Goal: Task Accomplishment & Management: Complete application form

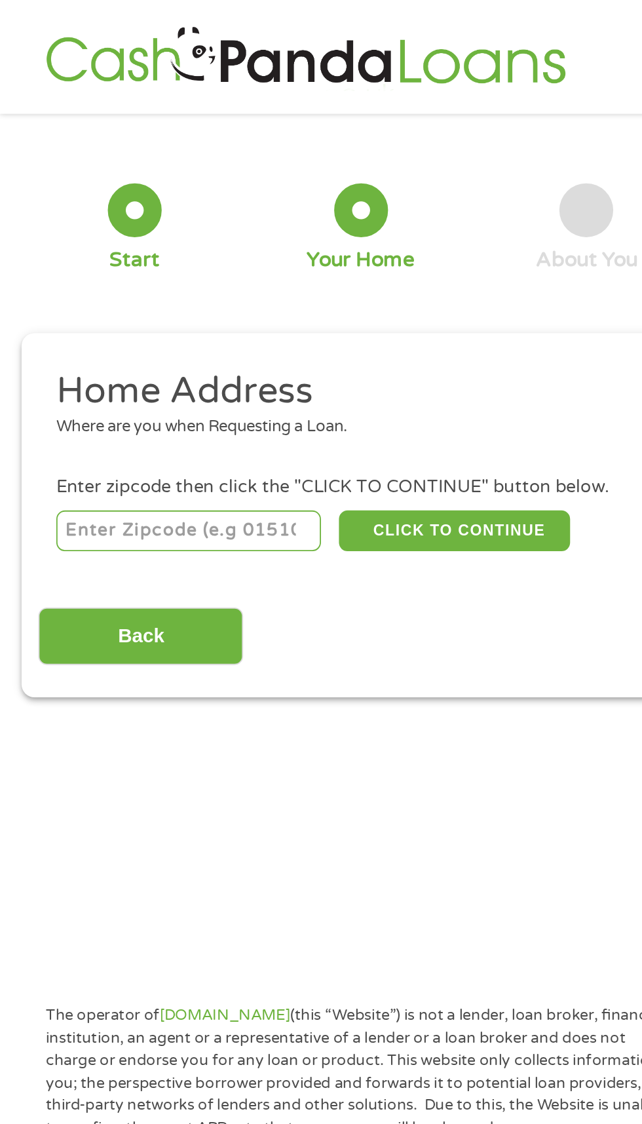
click at [134, 287] on input "number" at bounding box center [103, 290] width 145 height 22
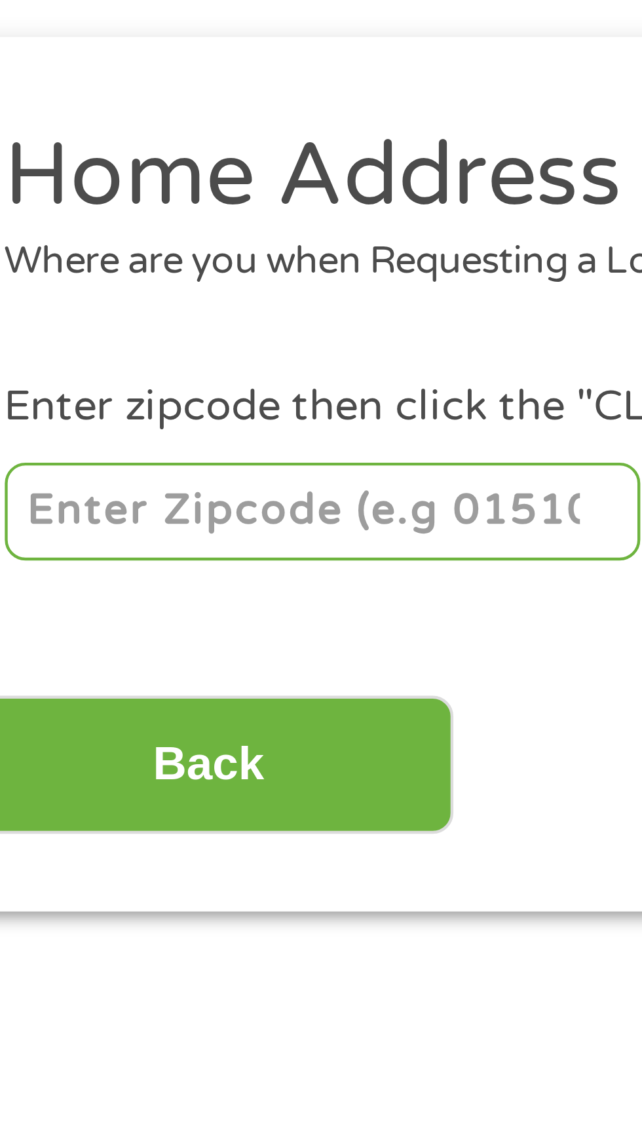
type input "36117"
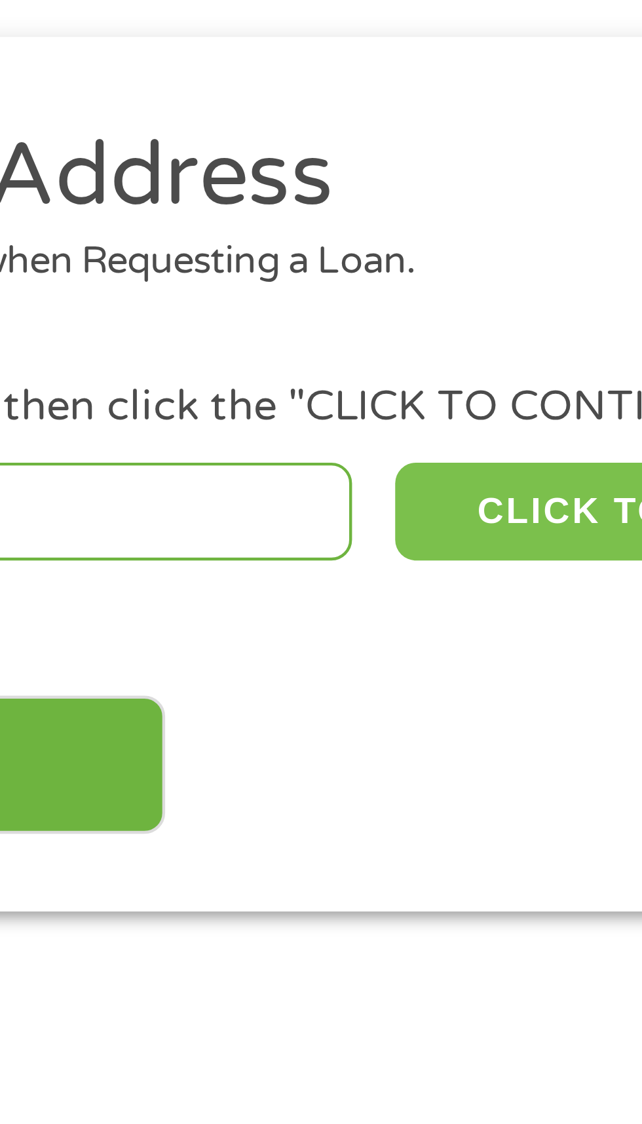
click at [223, 294] on button "CLICK TO CONTINUE" at bounding box center [248, 290] width 126 height 22
type input "36117"
type input "[PERSON_NAME]"
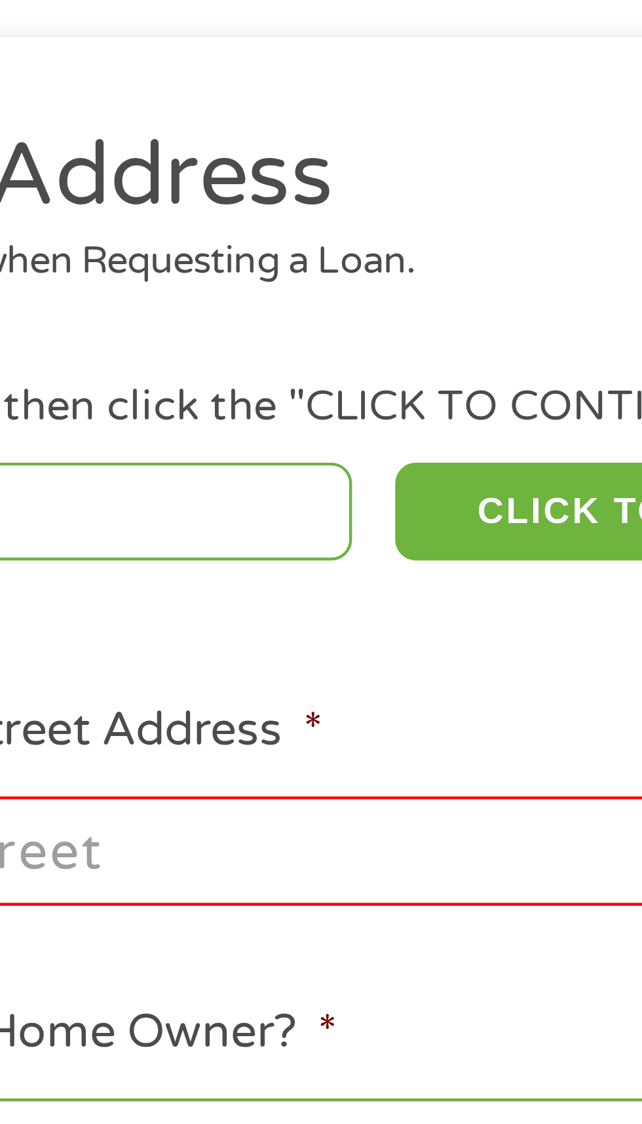
click at [185, 365] on input "Enter Your Street Address *" at bounding box center [171, 367] width 281 height 25
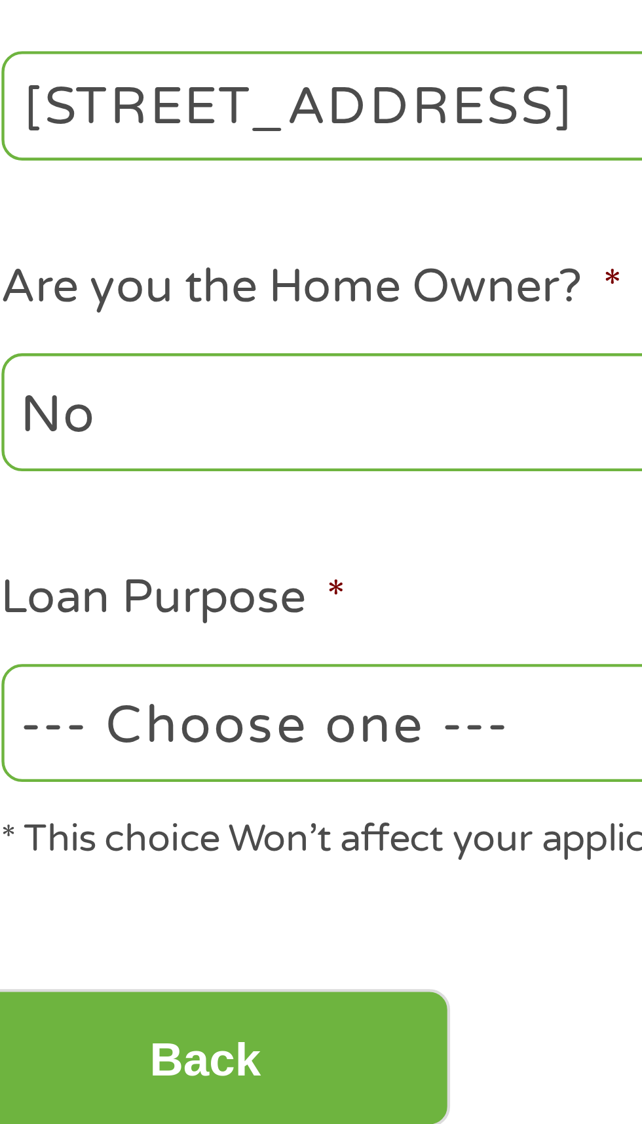
type input "[STREET_ADDRESS]"
click at [132, 448] on select "No Yes" at bounding box center [171, 437] width 281 height 27
select select "yes"
click at [31, 426] on select "No Yes" at bounding box center [171, 437] width 281 height 27
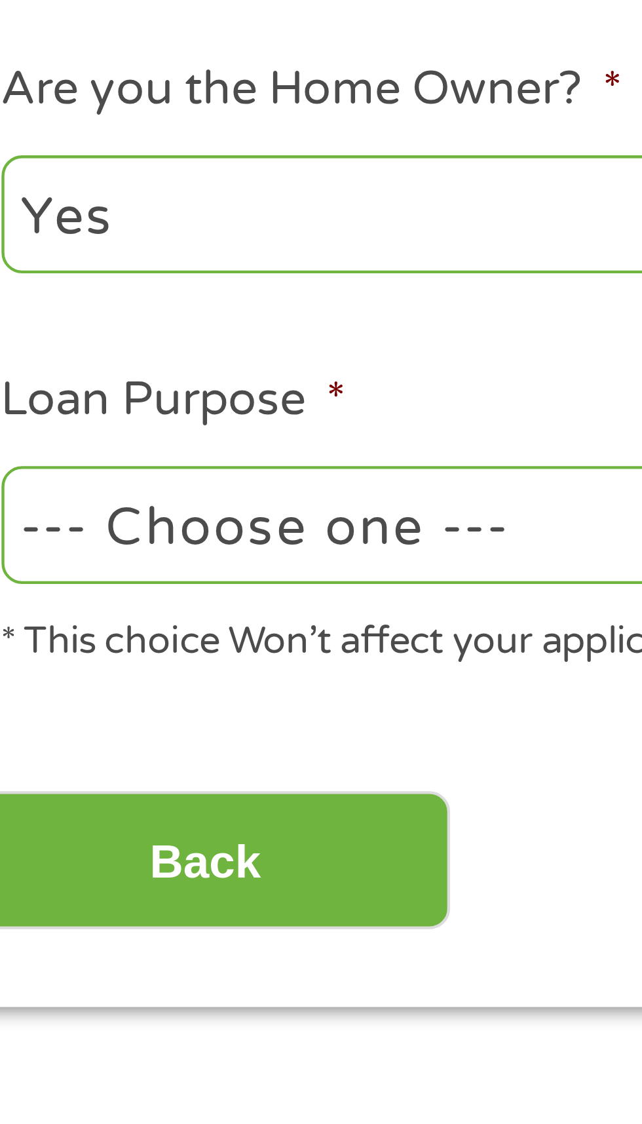
click at [138, 516] on select "--- Choose one --- Pay Bills Debt Consolidation Home Improvement Major Purchase…" at bounding box center [171, 508] width 281 height 27
select select "shorttermcash"
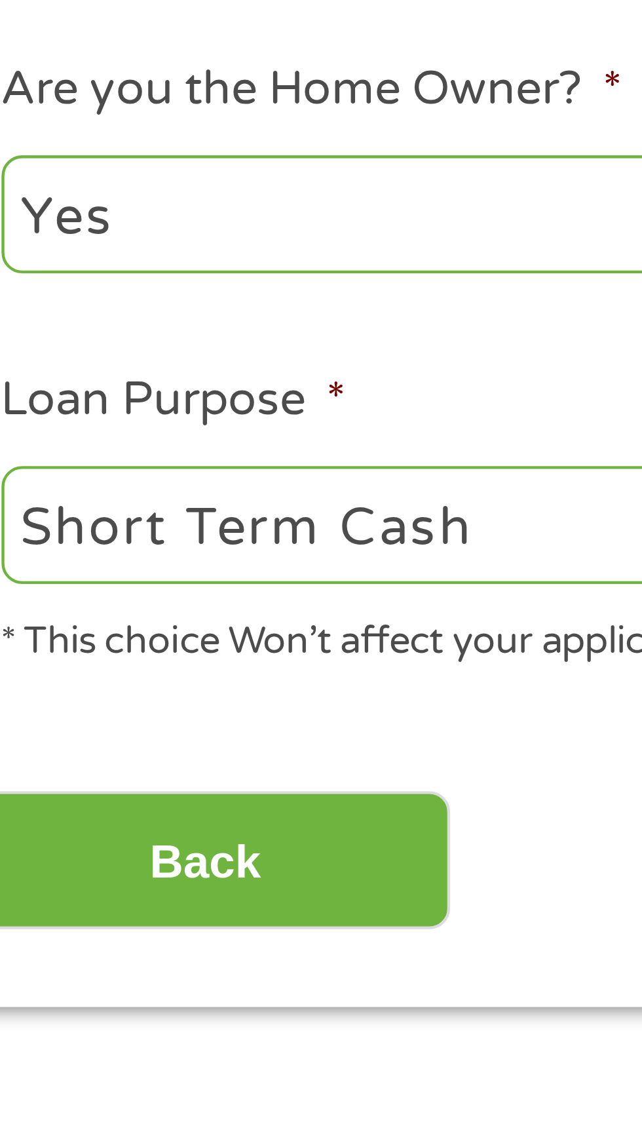
click at [31, 497] on select "--- Choose one --- Pay Bills Debt Consolidation Home Improvement Major Purchase…" at bounding box center [171, 508] width 281 height 27
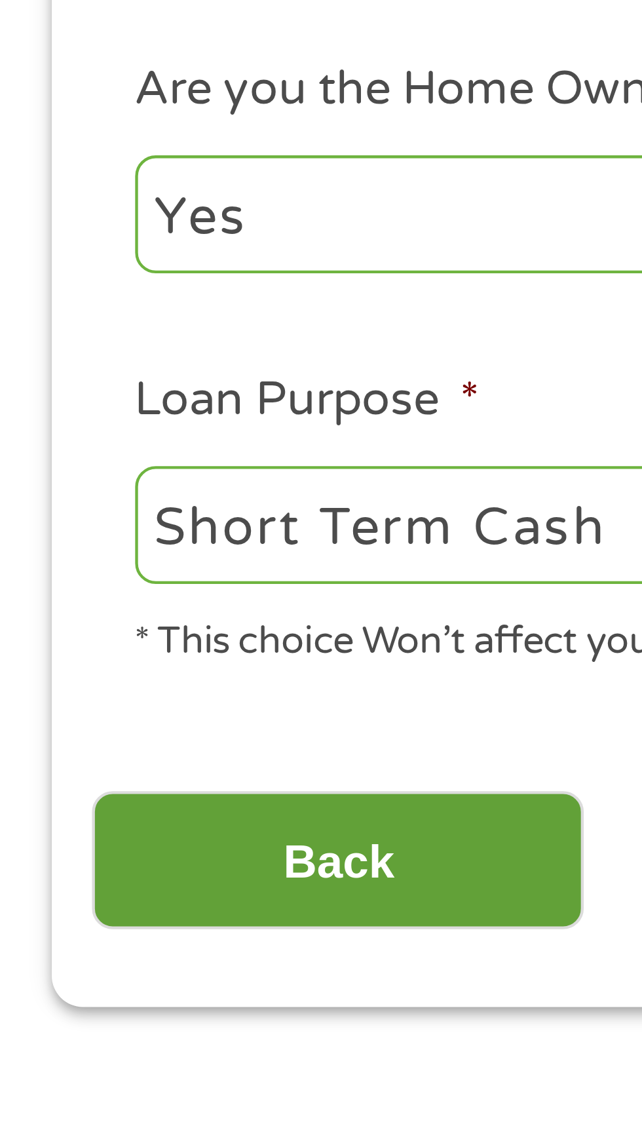
click at [106, 585] on input "Back" at bounding box center [77, 585] width 112 height 32
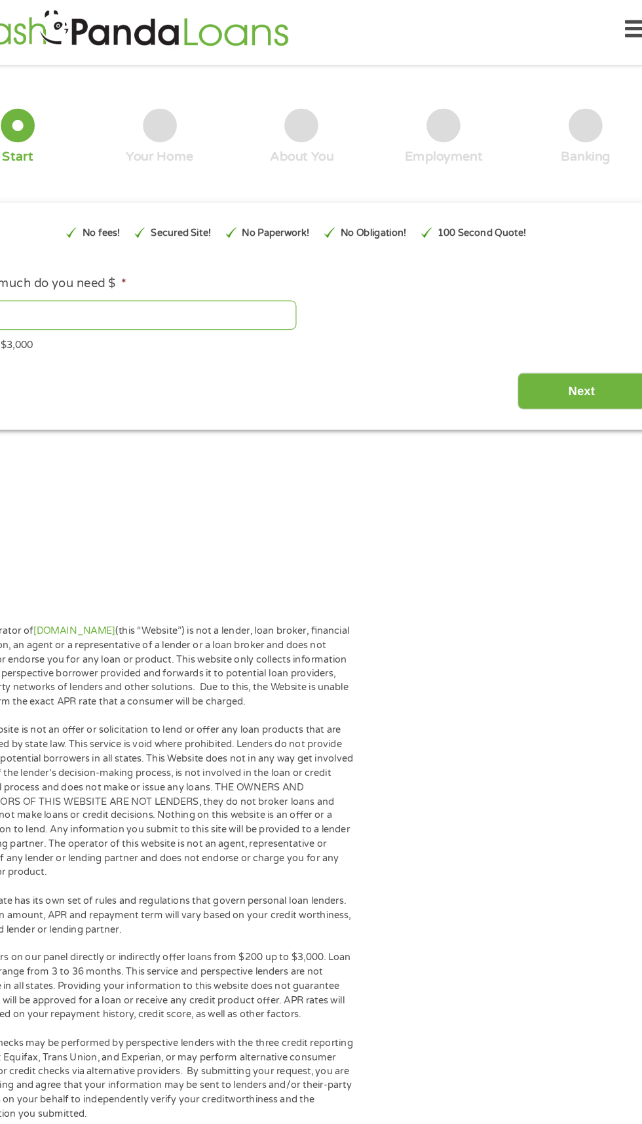
scroll to position [5, 0]
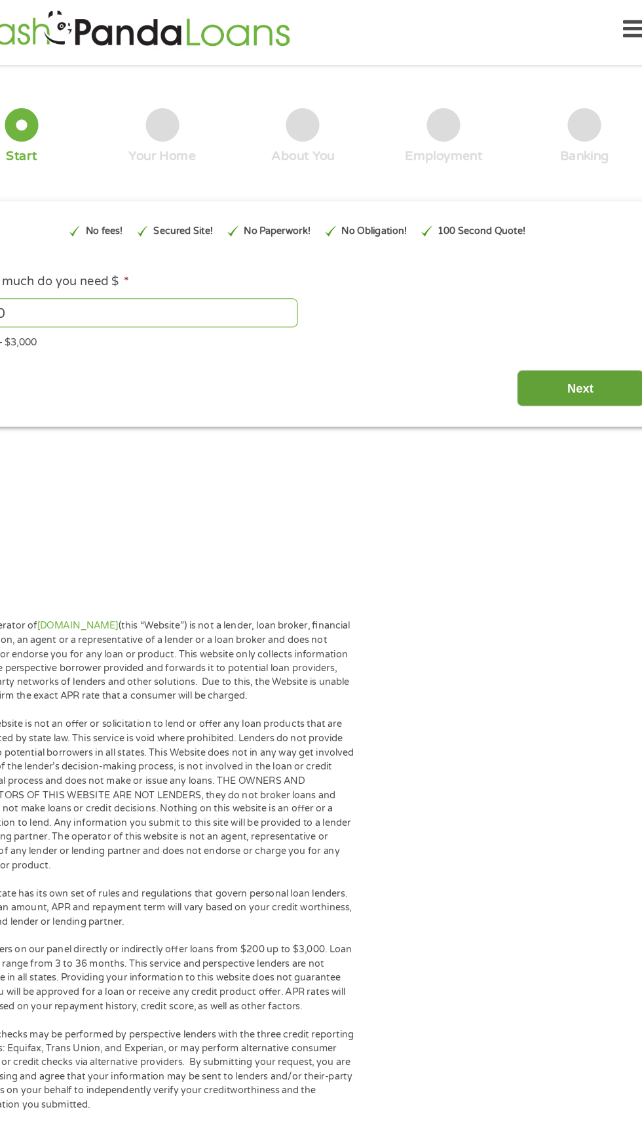
click at [570, 349] on input "Next" at bounding box center [565, 341] width 112 height 32
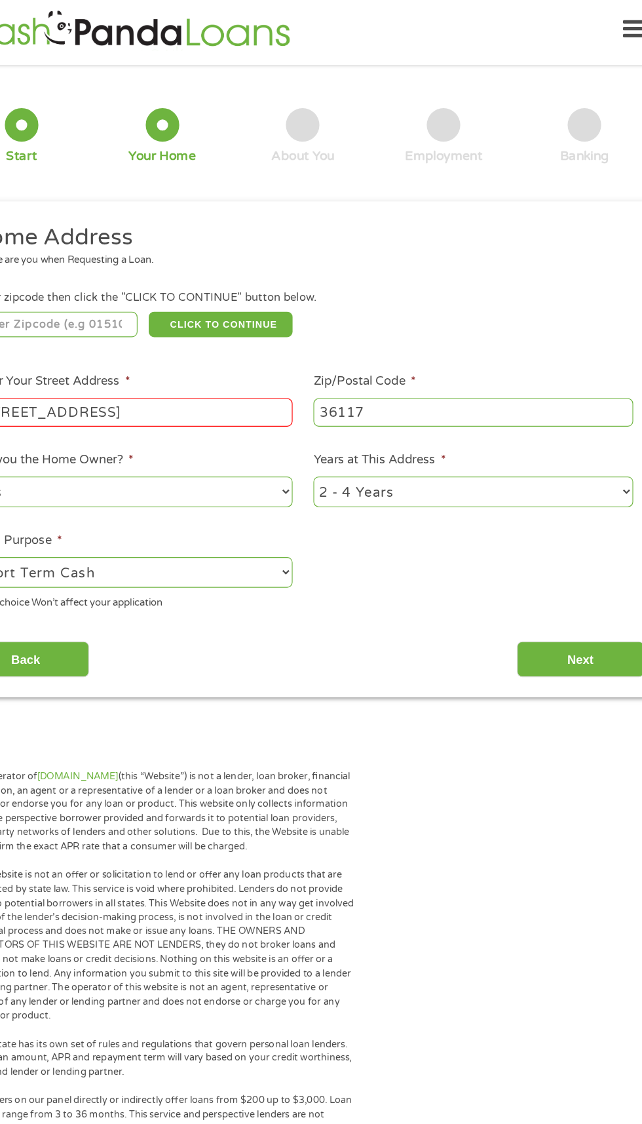
scroll to position [6, 0]
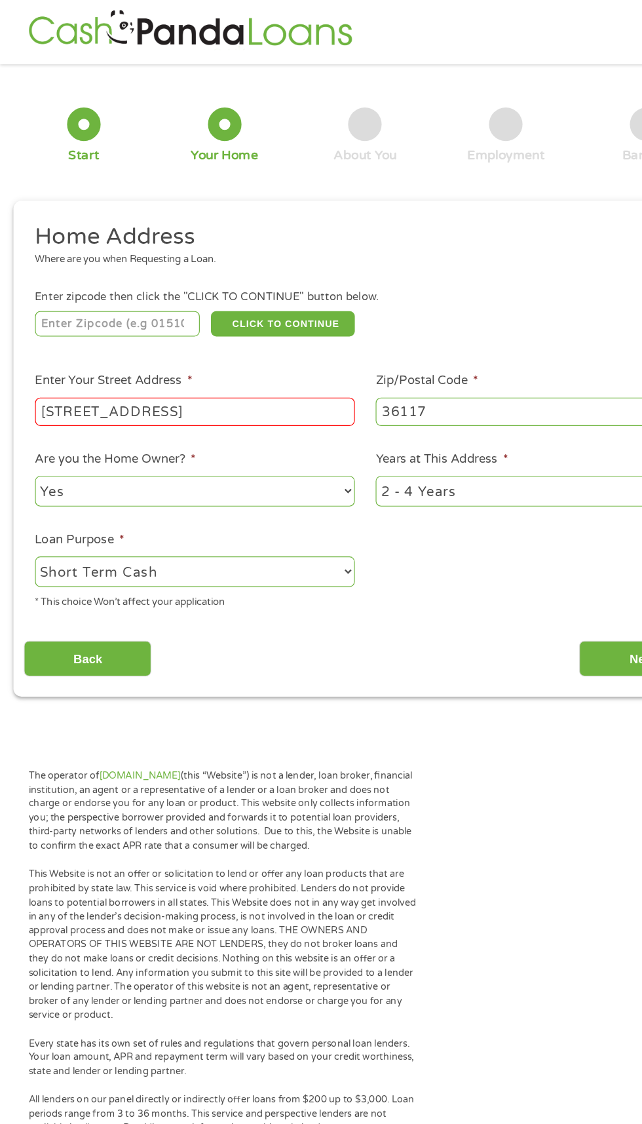
click at [240, 358] on input "[STREET_ADDRESS]" at bounding box center [171, 361] width 281 height 25
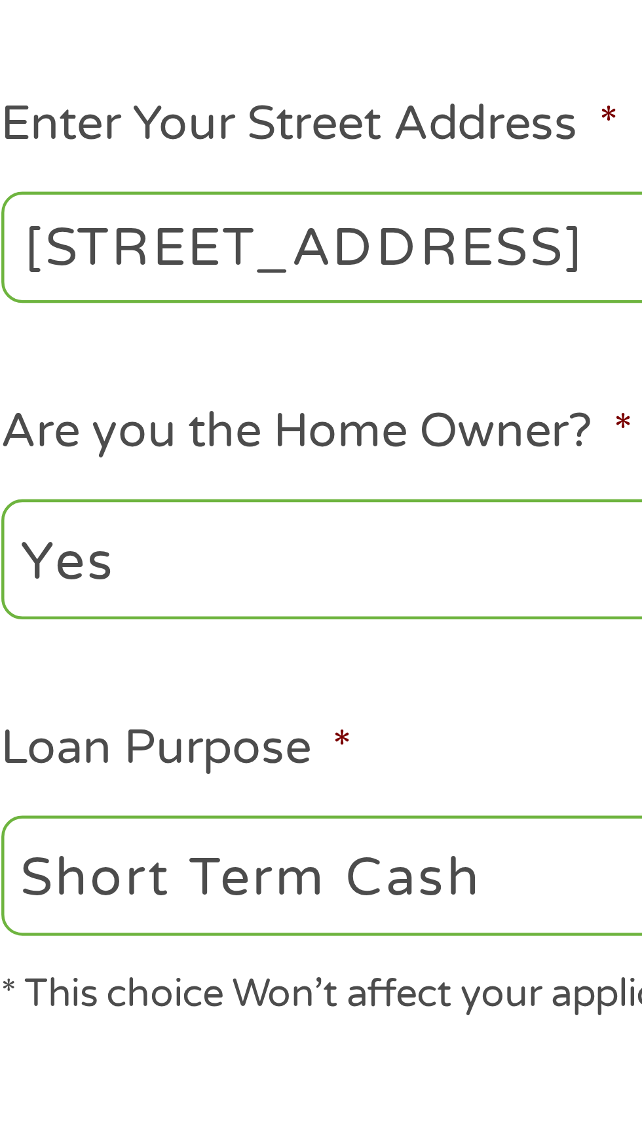
type input "[STREET_ADDRESS]"
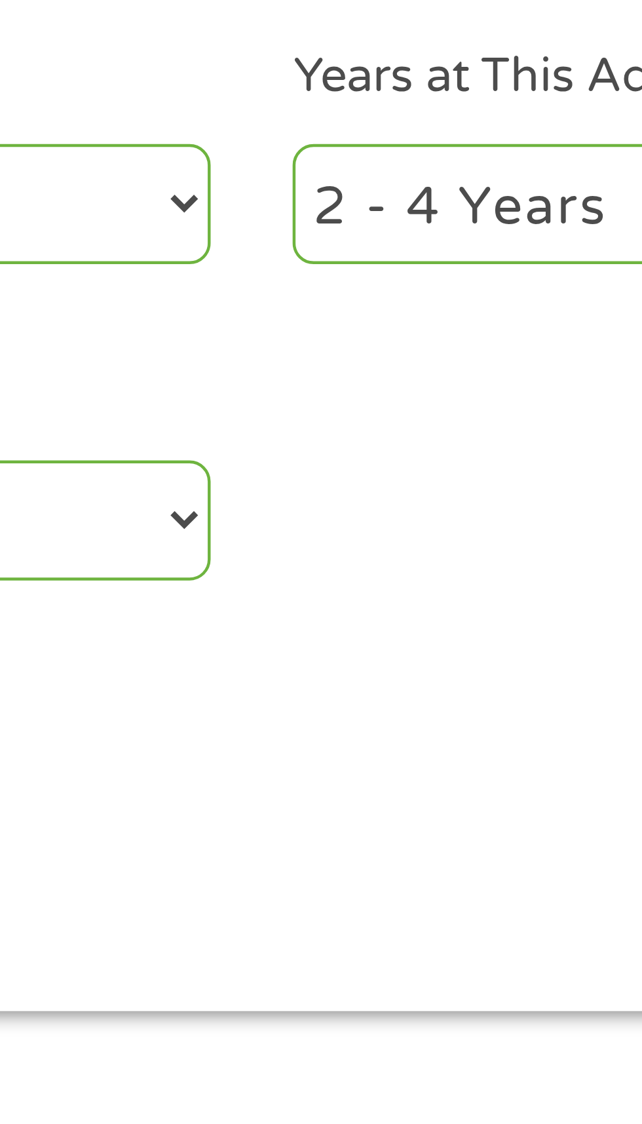
click at [381, 436] on select "1 Year or less 1 - 2 Years 2 - 4 Years Over 4 Years" at bounding box center [470, 431] width 281 height 27
select select "60months"
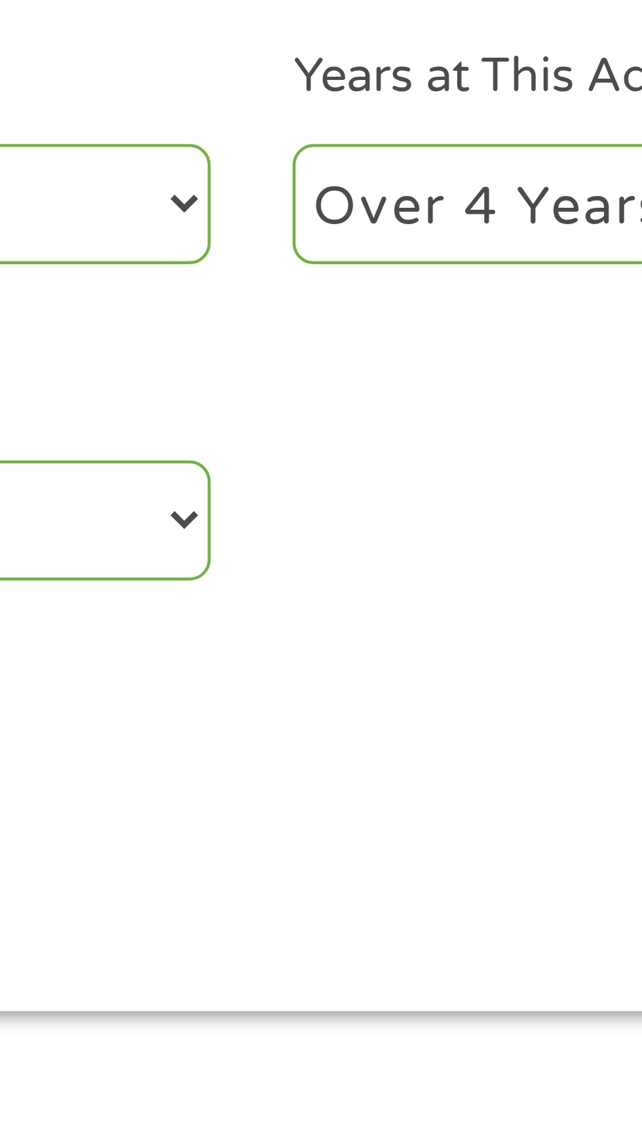
click at [330, 419] on select "1 Year or less 1 - 2 Years 2 - 4 Years Over 4 Years" at bounding box center [470, 431] width 281 height 27
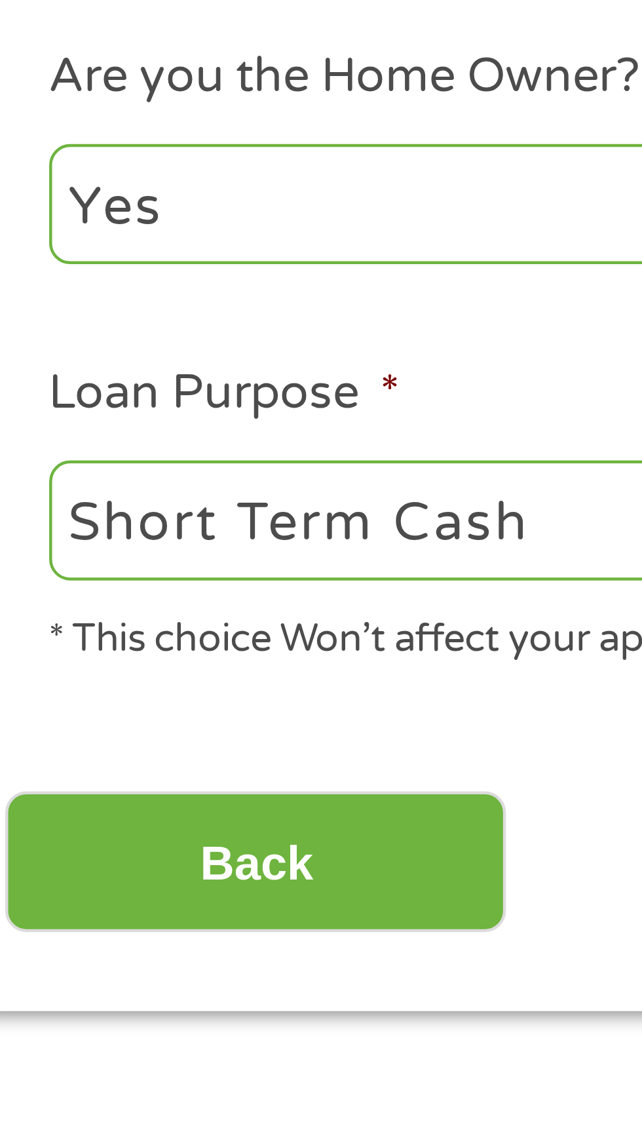
click at [143, 505] on select "--- Choose one --- Pay Bills Debt Consolidation Home Improvement Major Purchase…" at bounding box center [171, 502] width 281 height 27
select select "majorpurchase"
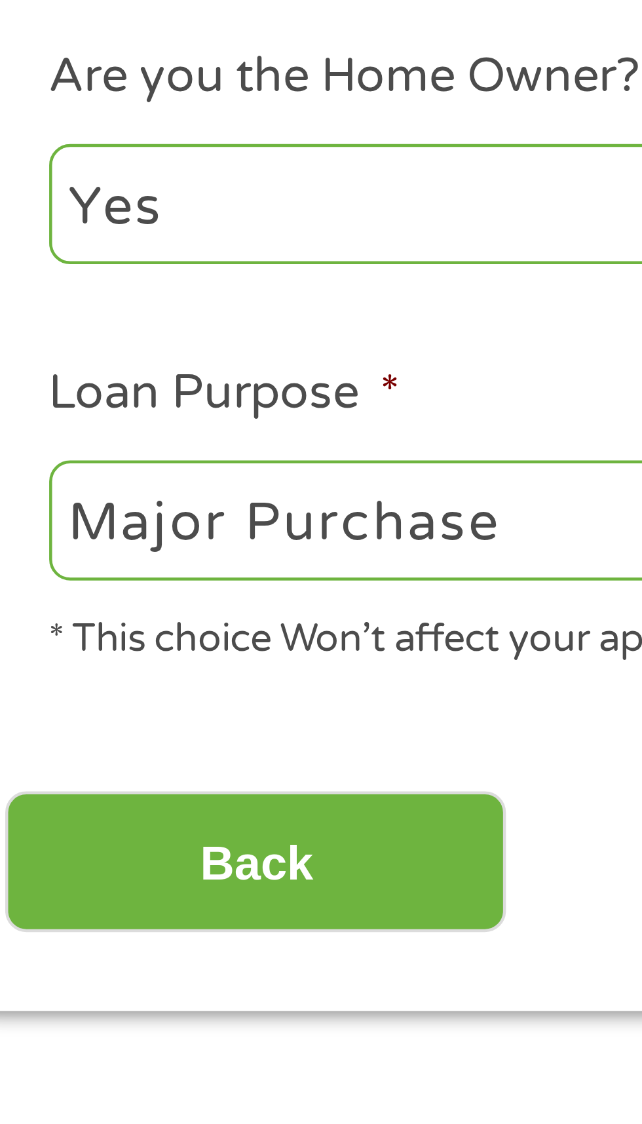
click at [31, 490] on select "--- Choose one --- Pay Bills Debt Consolidation Home Improvement Major Purchase…" at bounding box center [171, 502] width 281 height 27
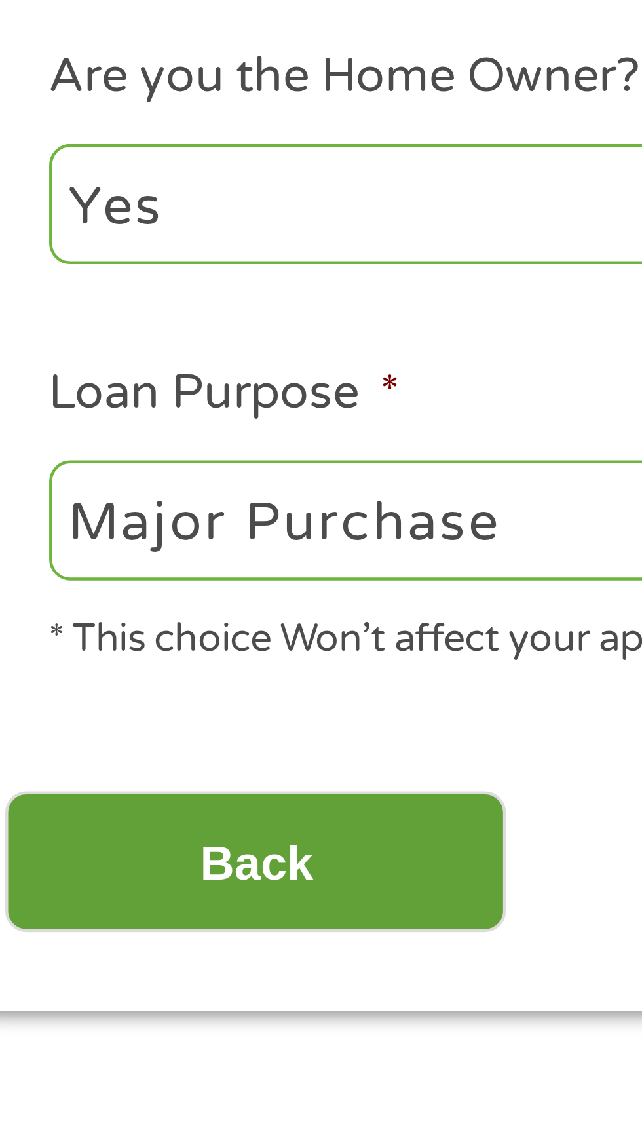
click at [113, 581] on input "Back" at bounding box center [77, 579] width 112 height 32
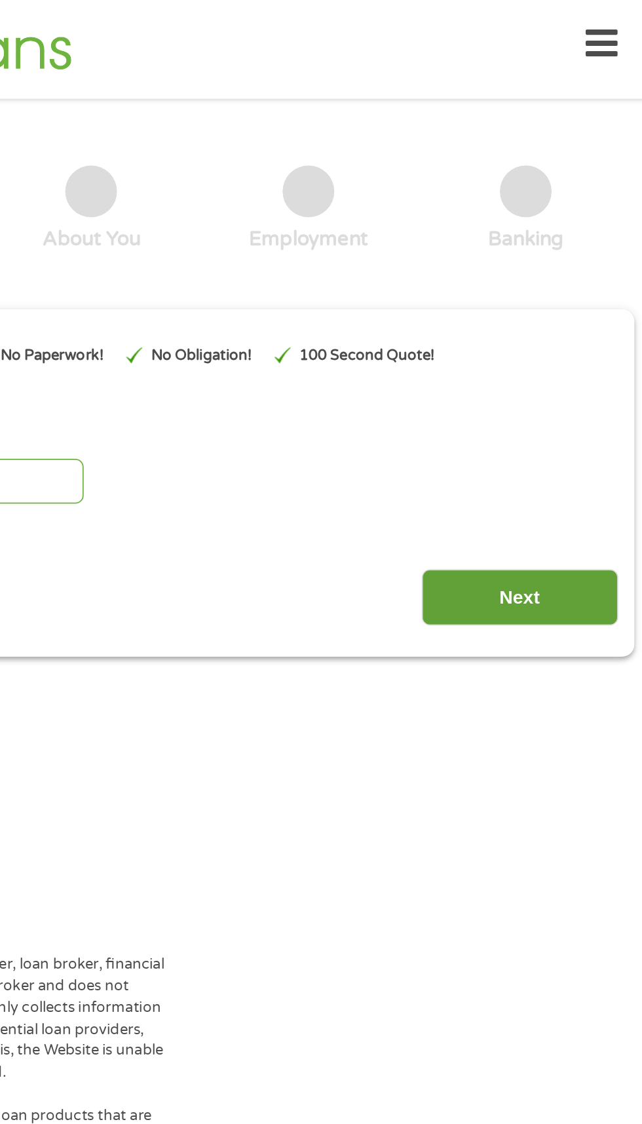
click at [592, 342] on input "Next" at bounding box center [565, 340] width 112 height 32
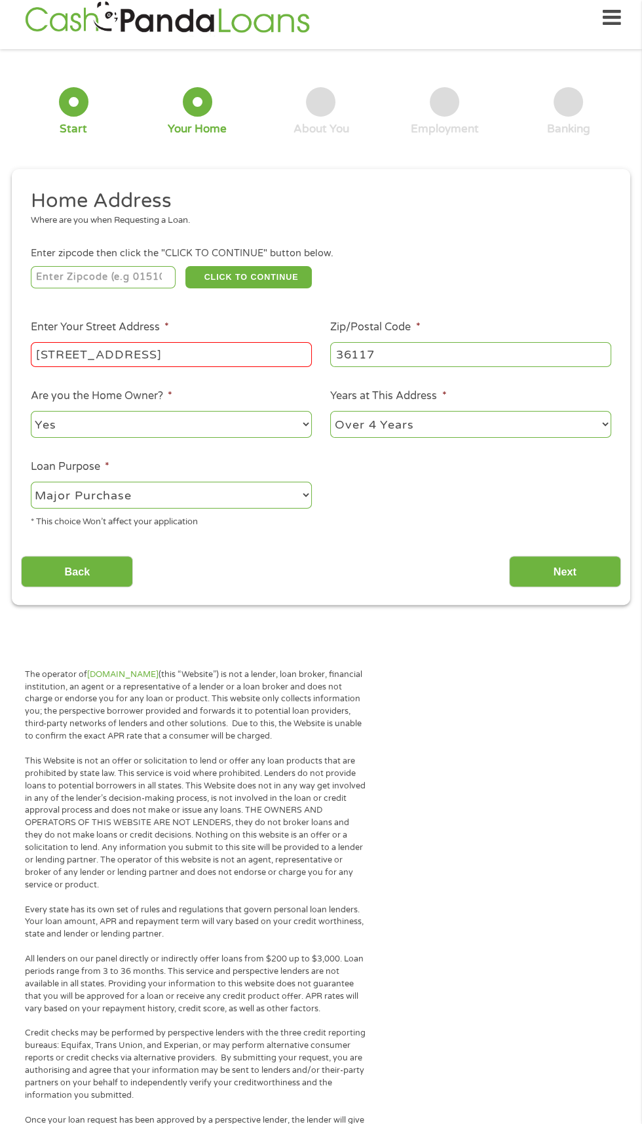
scroll to position [14, 0]
click at [598, 572] on input "Next" at bounding box center [565, 571] width 112 height 32
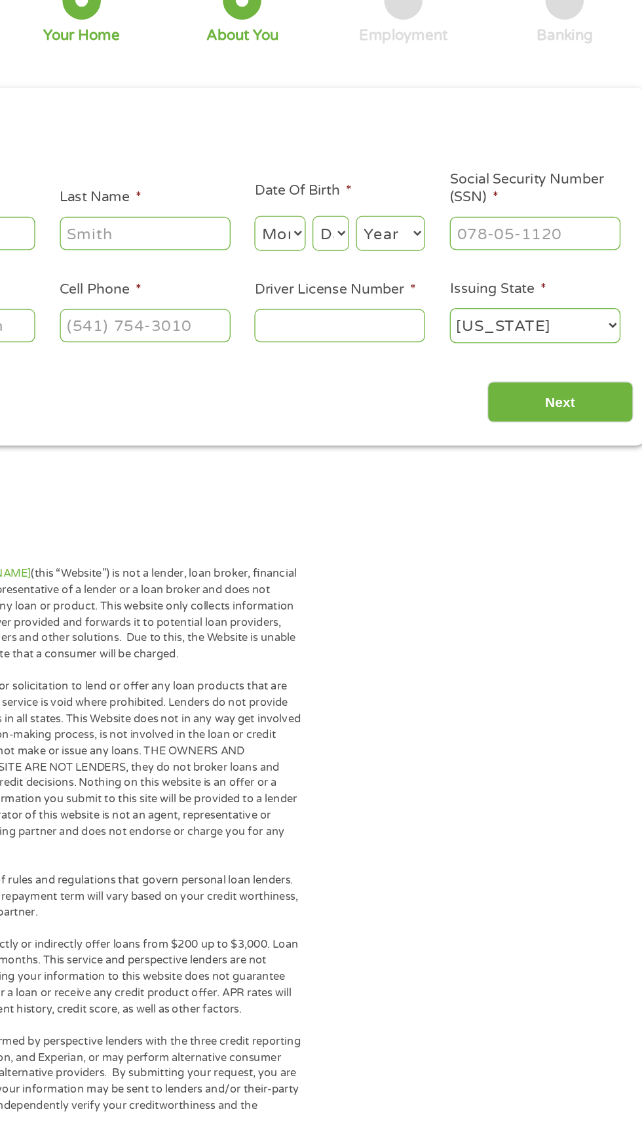
scroll to position [3, 0]
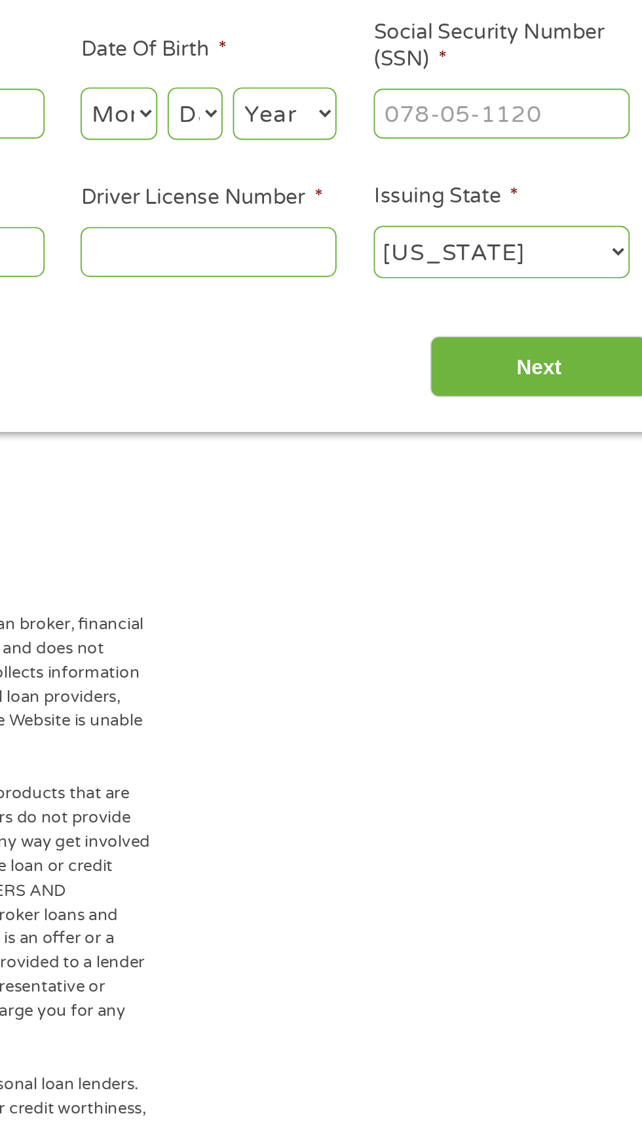
click at [425, 366] on input "Driver License Number *" at bounding box center [395, 361] width 131 height 25
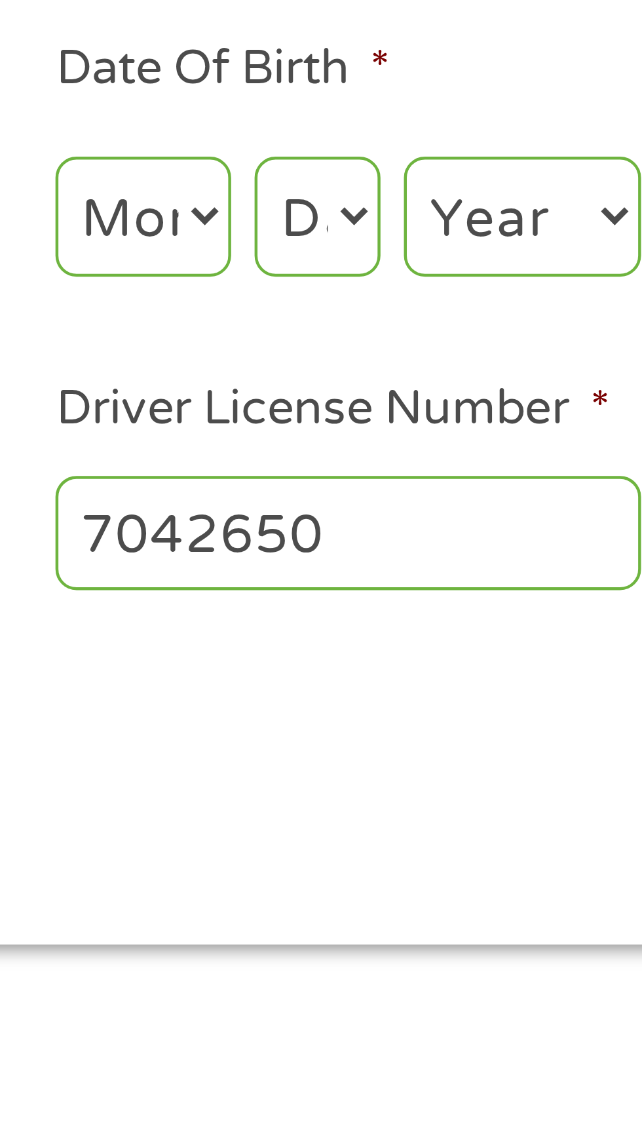
type input "7042650"
click at [365, 292] on select "Month 1 2 3 4 5 6 7 8 9 10 11 12" at bounding box center [349, 290] width 39 height 27
select select "5"
click at [330, 278] on select "Month 1 2 3 4 5 6 7 8 9 10 11 12" at bounding box center [349, 290] width 39 height 27
click at [394, 291] on select "Day 1 2 3 4 5 6 7 8 9 10 11 12 13 14 15 16 17 18 19 20 21 22 23 24 25 26 27 28 …" at bounding box center [389, 290] width 28 height 27
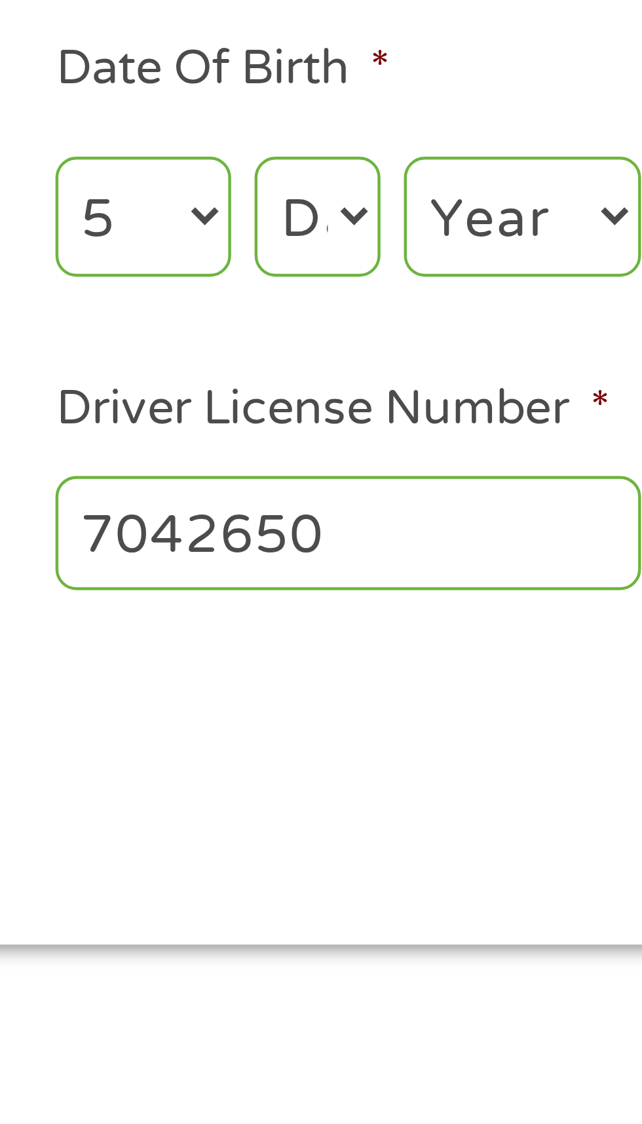
select select "22"
click at [375, 278] on select "Day 1 2 3 4 5 6 7 8 9 10 11 12 13 14 15 16 17 18 19 20 21 22 23 24 25 26 27 28 …" at bounding box center [389, 290] width 28 height 27
click at [440, 287] on select "Year [DATE] 2006 2005 2004 2003 2002 2001 2000 1999 1998 1997 1996 1995 1994 19…" at bounding box center [434, 290] width 53 height 27
click at [447, 294] on select "Year [DATE] 2006 2005 2004 2003 2002 2001 2000 1999 1998 1997 1996 1995 1994 19…" at bounding box center [434, 290] width 53 height 27
select select "1968"
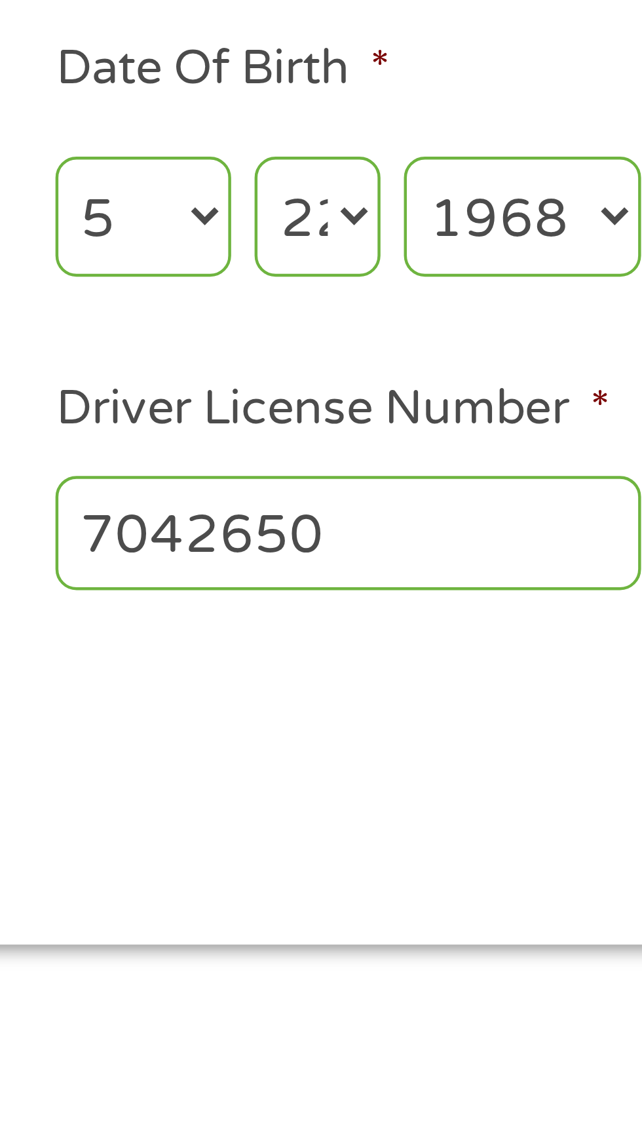
click at [408, 278] on select "Year [DATE] 2006 2005 2004 2003 2002 2001 2000 1999 1998 1997 1996 1995 1994 19…" at bounding box center [434, 290] width 53 height 27
click at [396, 295] on select "Day 1 2 3 4 5 6 7 8 9 10 11 12 13 14 15 16 17 18 19 20 21 22 23 24 25 26 27 28 …" at bounding box center [389, 290] width 28 height 27
click at [375, 278] on select "Day 1 2 3 4 5 6 7 8 9 10 11 12 13 14 15 16 17 18 19 20 21 22 23 24 25 26 27 28 …" at bounding box center [389, 290] width 28 height 27
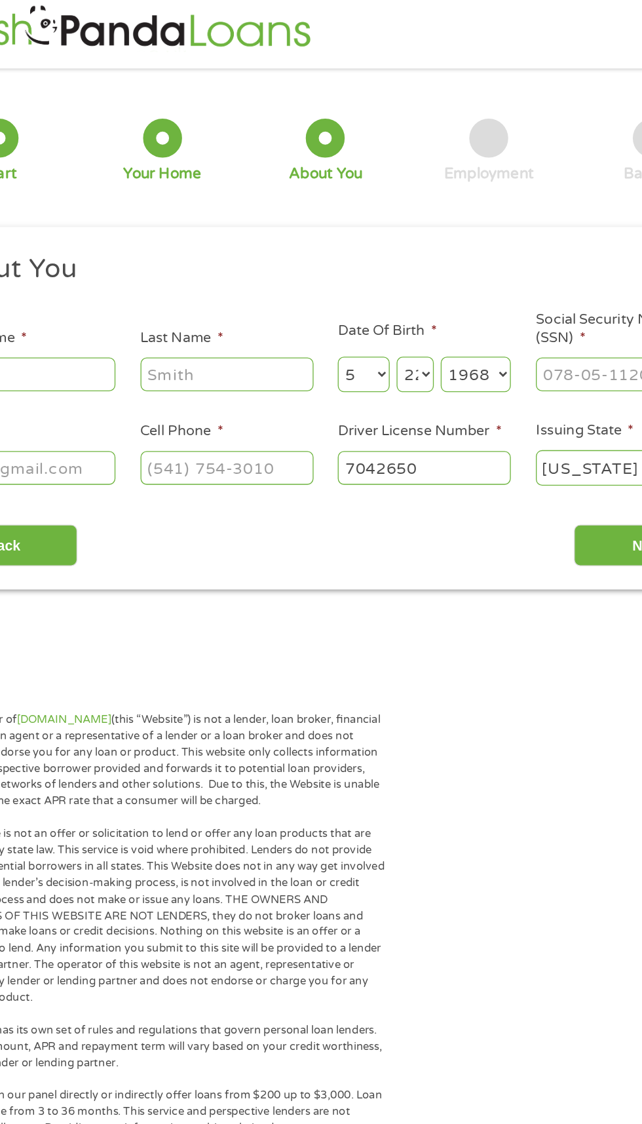
scroll to position [1, 0]
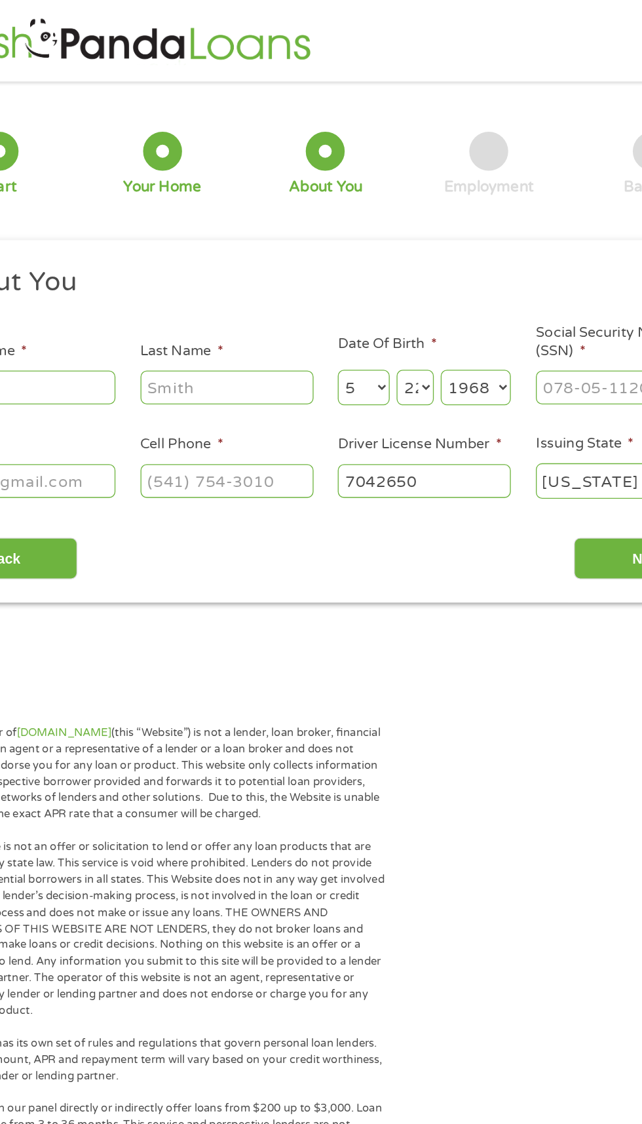
click at [514, 294] on input "Social Security Number (SSN) *" at bounding box center [545, 292] width 131 height 25
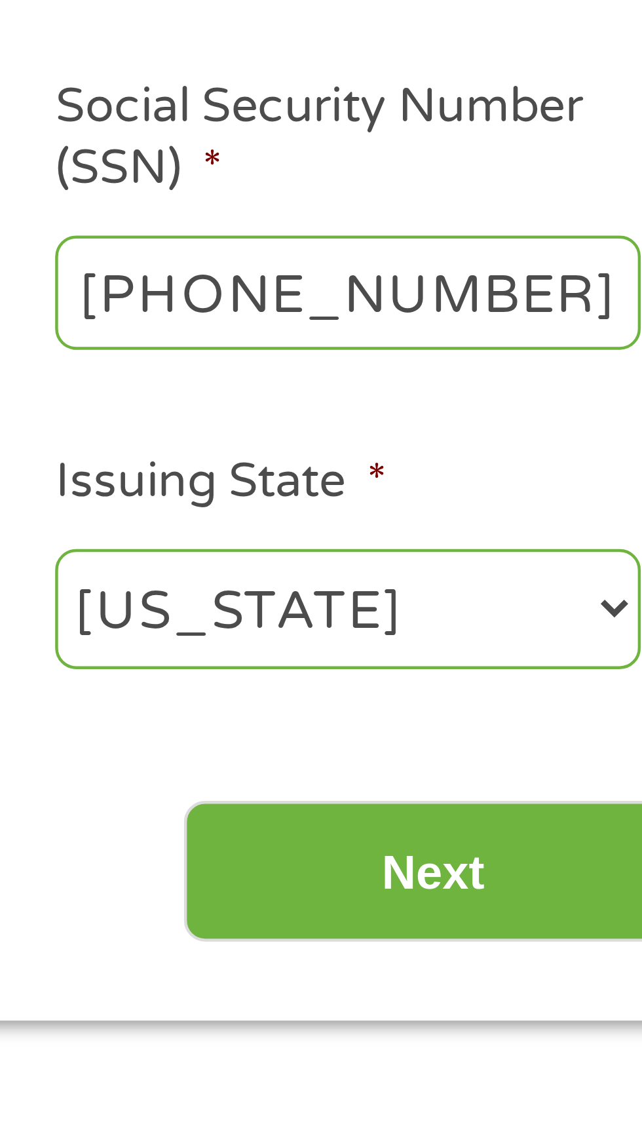
type input "267-53-8169"
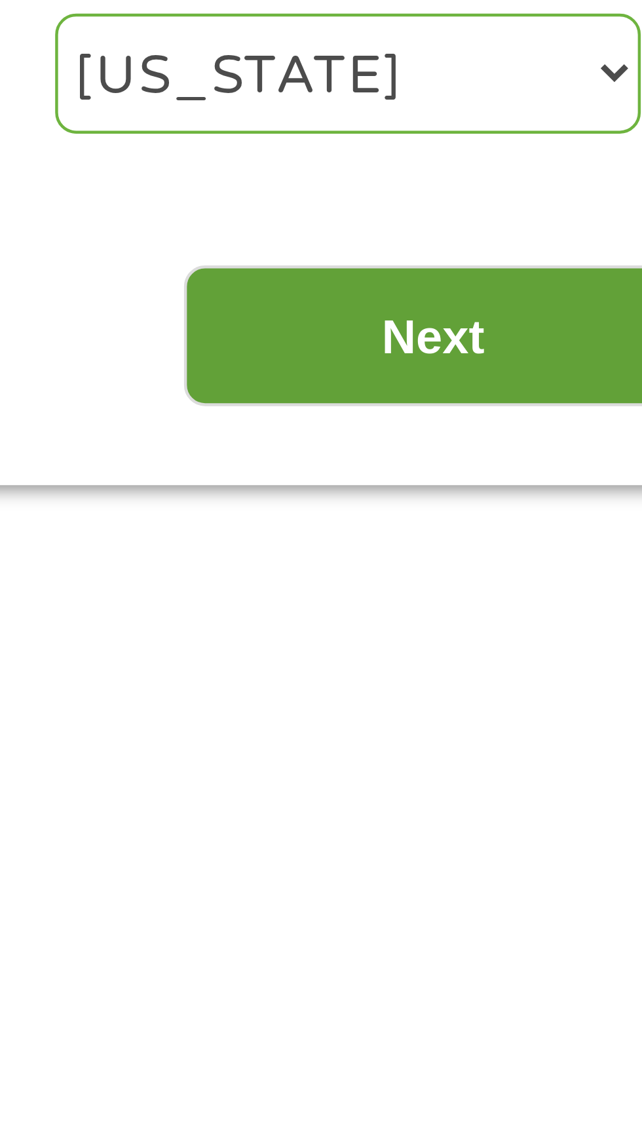
click at [586, 430] on input "Next" at bounding box center [565, 423] width 112 height 32
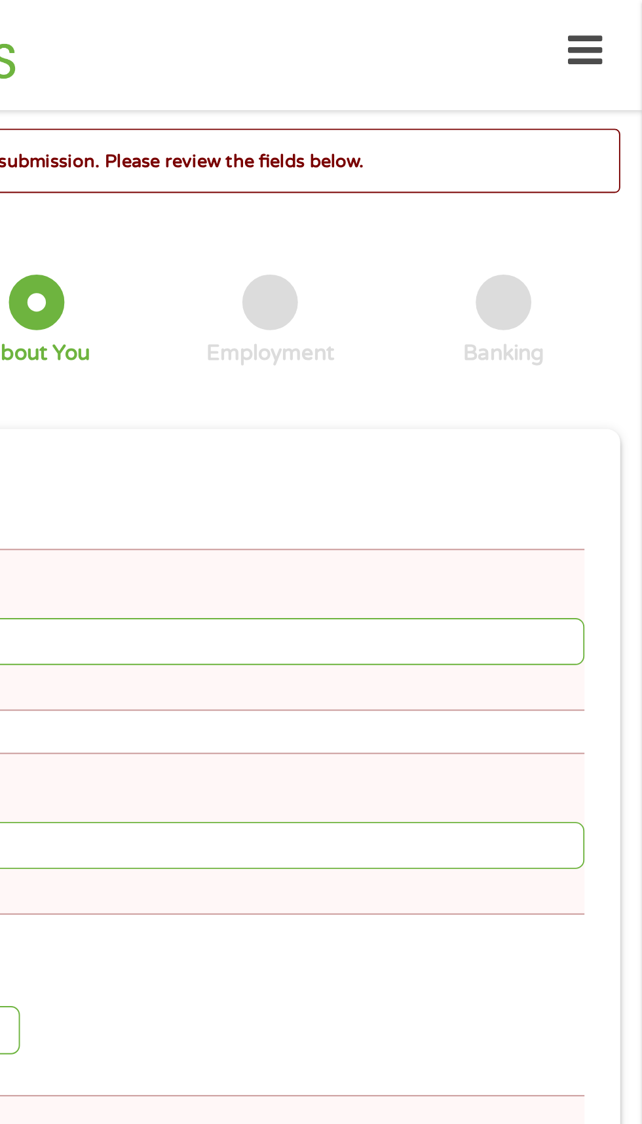
scroll to position [4, 0]
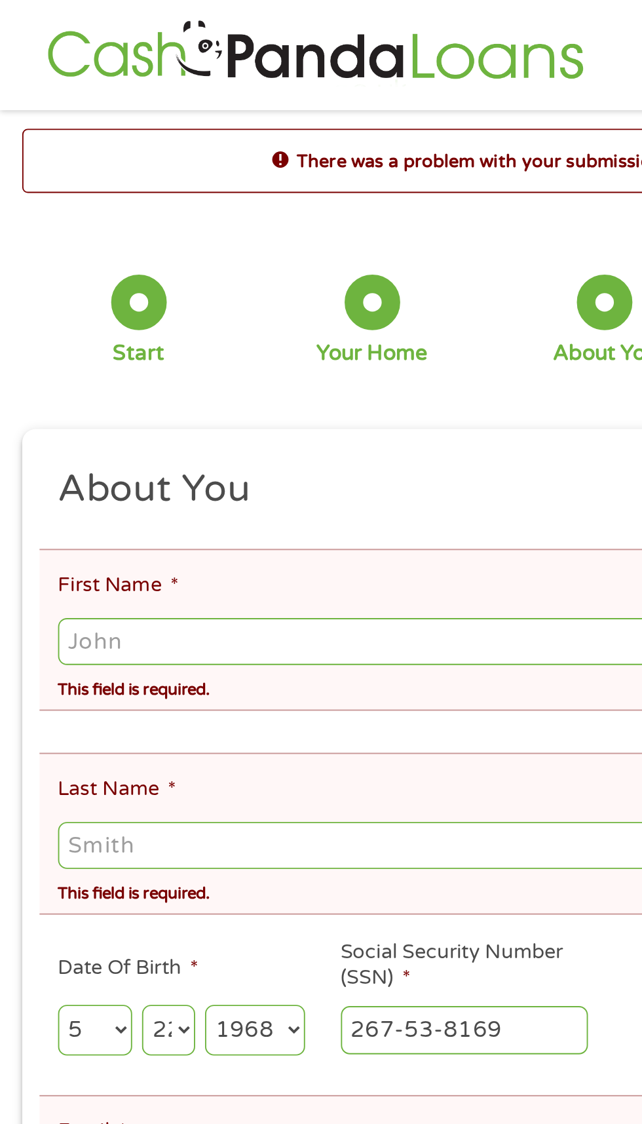
click at [168, 343] on input "First Name *" at bounding box center [321, 340] width 581 height 25
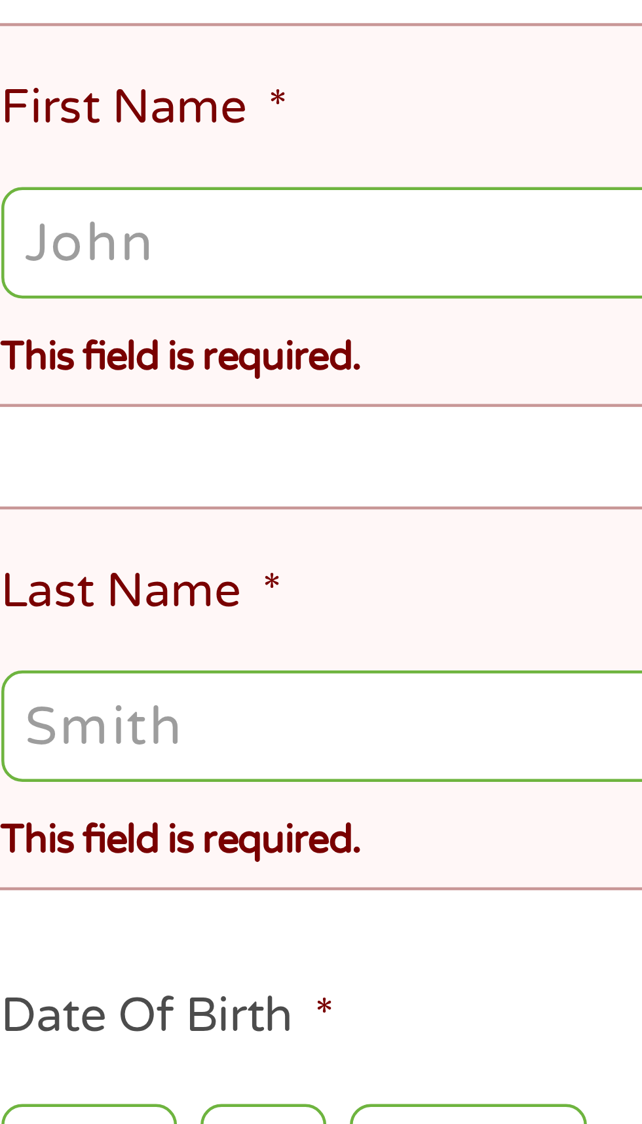
type input "[PERSON_NAME]"
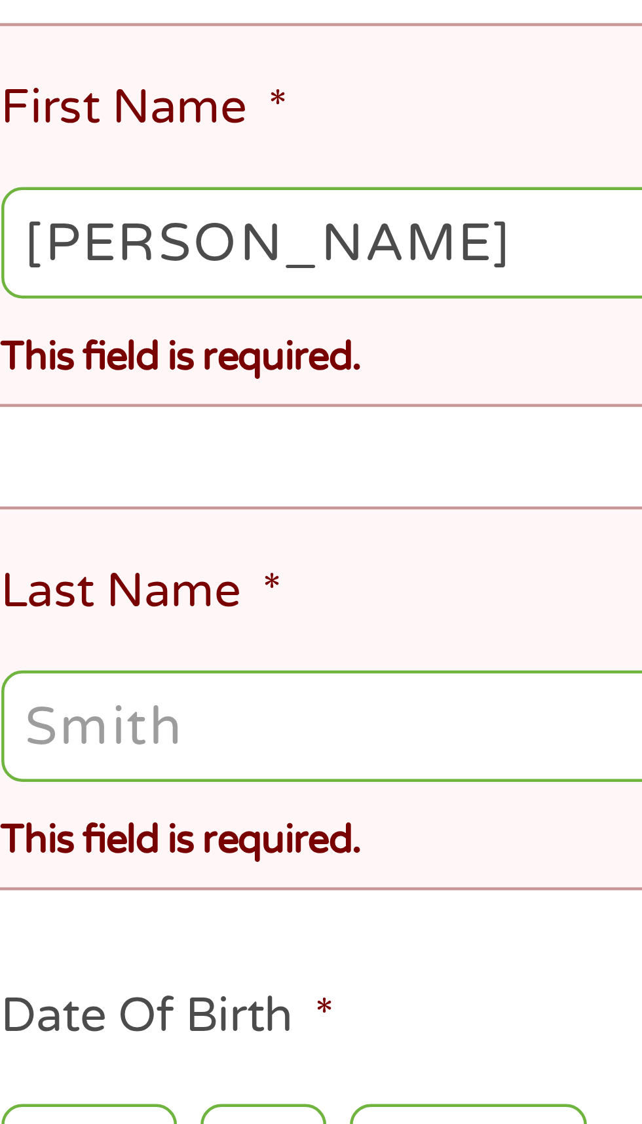
type input "[PERSON_NAME]"
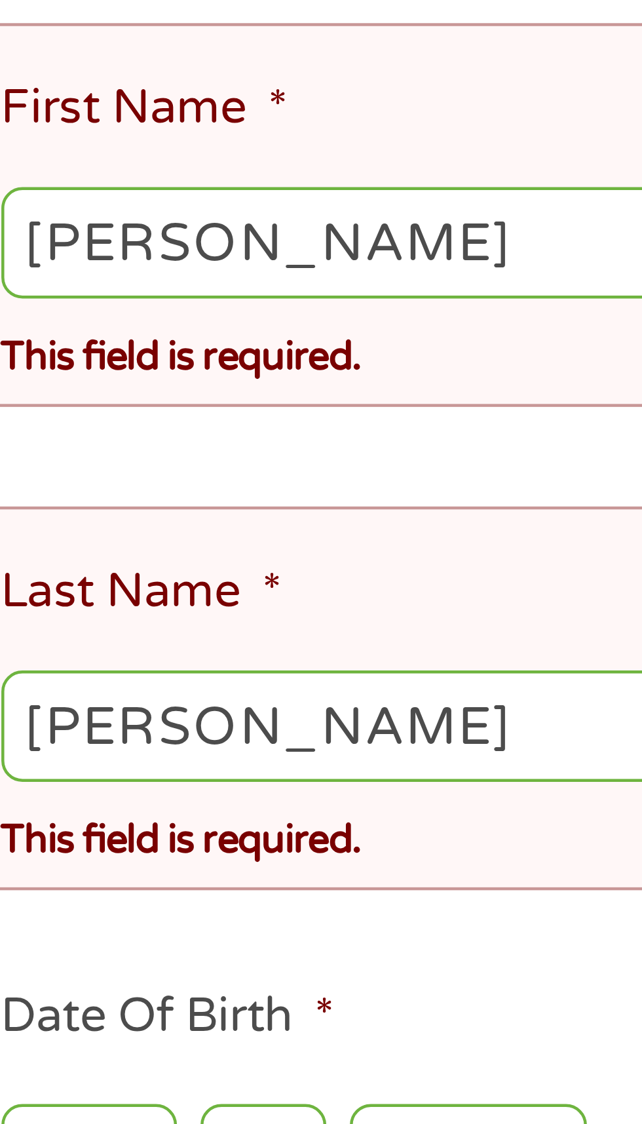
type input "[PERSON_NAME][EMAIL_ADDRESS][DOMAIN_NAME]"
type input "[PHONE_NUMBER]"
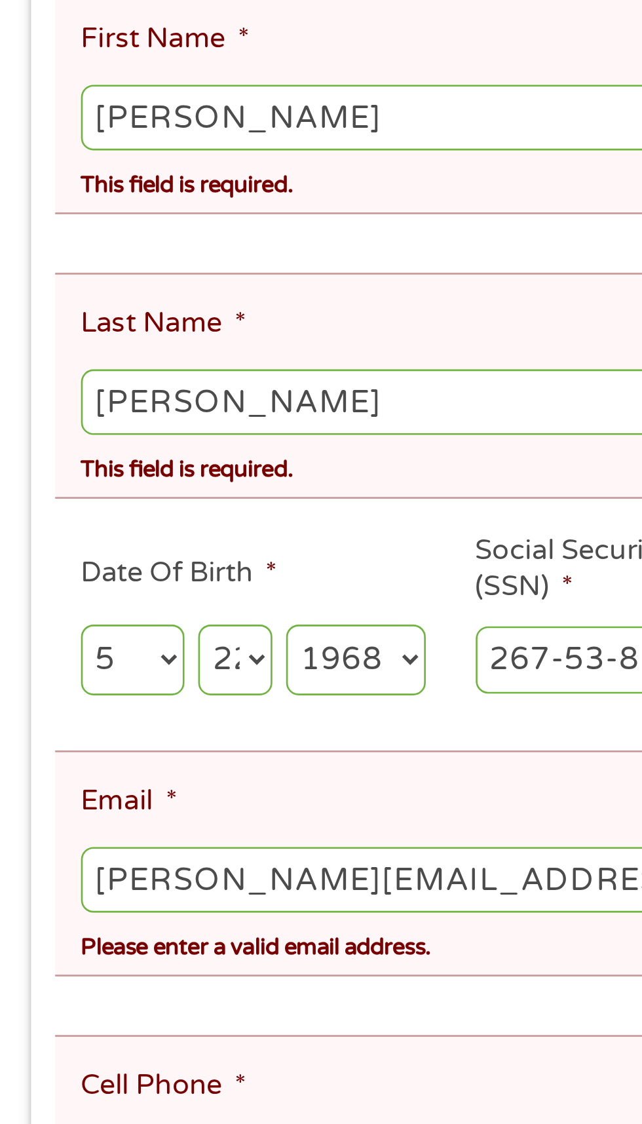
click at [102, 541] on select "Day 1 2 3 4 5 6 7 8 9 10 11 12 13 14 15 16 17 18 19 20 21 22 23 24 25 26 27 28 …" at bounding box center [89, 546] width 28 height 27
click at [75, 533] on select "Day 1 2 3 4 5 6 7 8 9 10 11 12 13 14 15 16 17 18 19 20 21 22 23 24 25 26 27 28 …" at bounding box center [89, 546] width 28 height 27
click at [99, 545] on select "Day 1 2 3 4 5 6 7 8 9 10 11 12 13 14 15 16 17 18 19 20 21 22 23 24 25 26 27 28 …" at bounding box center [89, 546] width 28 height 27
select select "22"
click at [75, 533] on select "Day 1 2 3 4 5 6 7 8 9 10 11 12 13 14 15 16 17 18 19 20 21 22 23 24 25 26 27 28 …" at bounding box center [89, 546] width 28 height 27
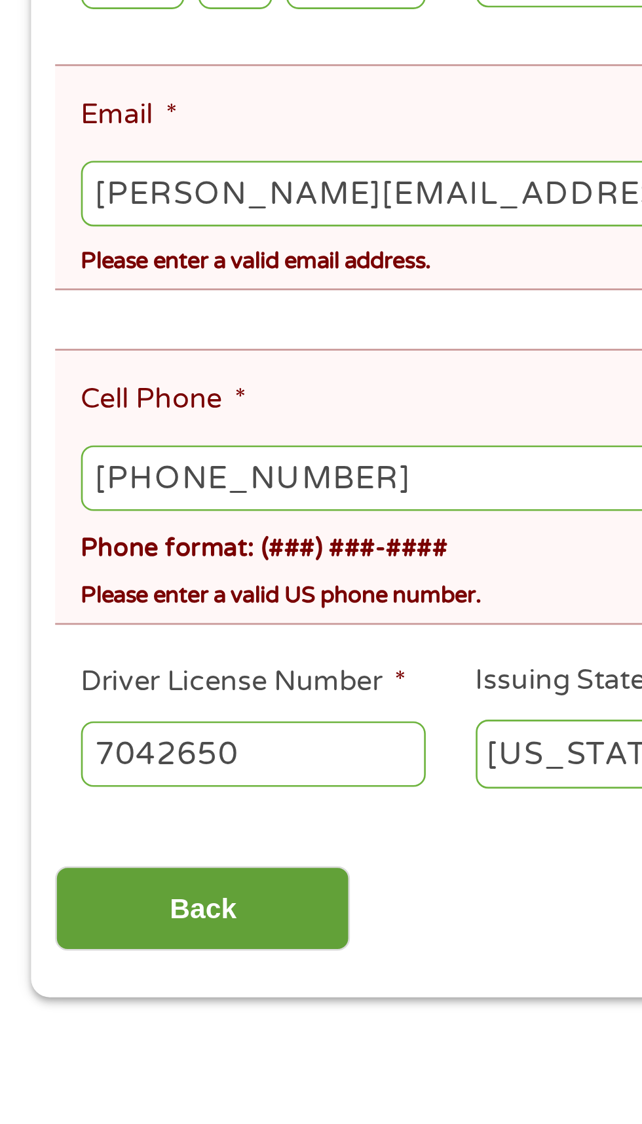
click at [111, 889] on input "Back" at bounding box center [77, 901] width 112 height 32
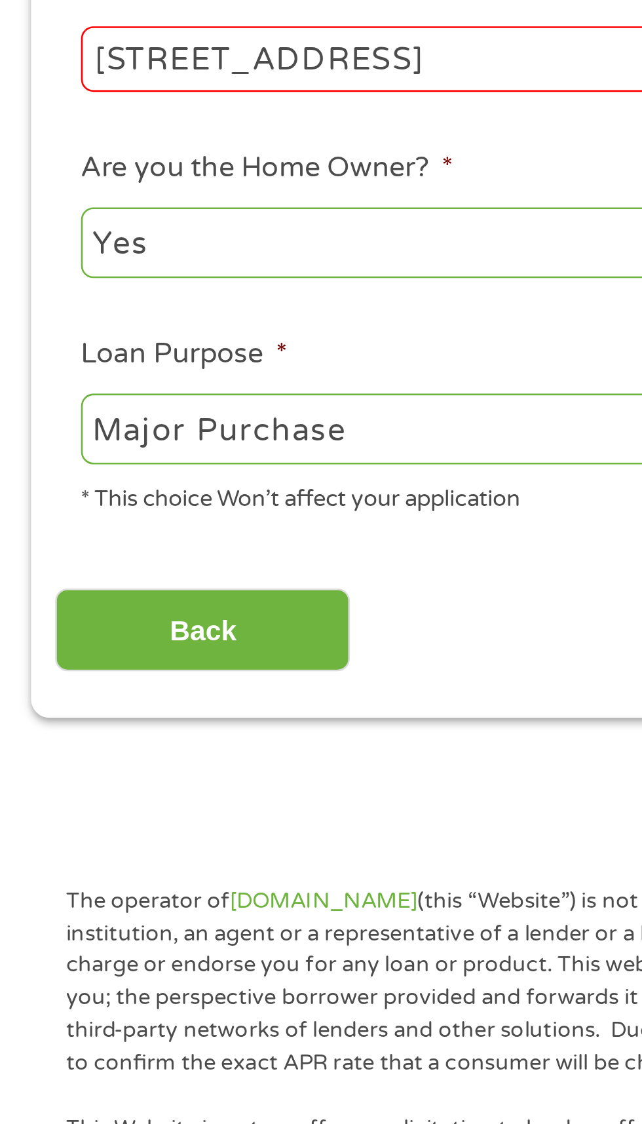
scroll to position [6, 0]
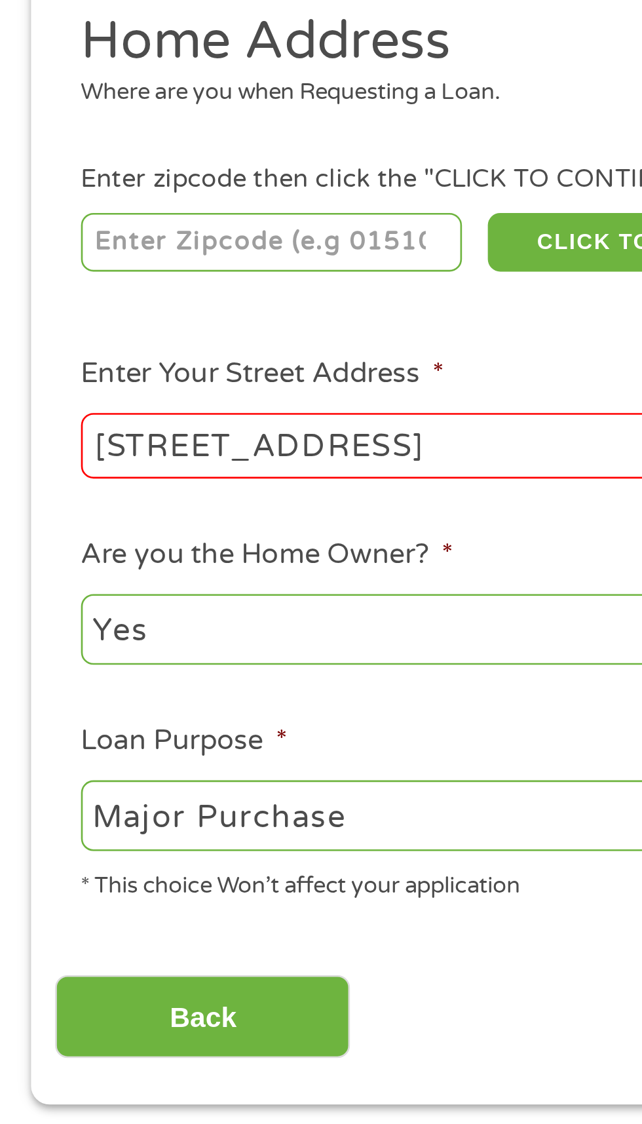
click at [157, 510] on select "--- Choose one --- Pay Bills Debt Consolidation Home Improvement Major Purchase…" at bounding box center [171, 502] width 281 height 27
click at [31, 490] on select "--- Choose one --- Pay Bills Debt Consolidation Home Improvement Major Purchase…" at bounding box center [171, 502] width 281 height 27
click at [164, 367] on input "[STREET_ADDRESS]" at bounding box center [171, 361] width 281 height 25
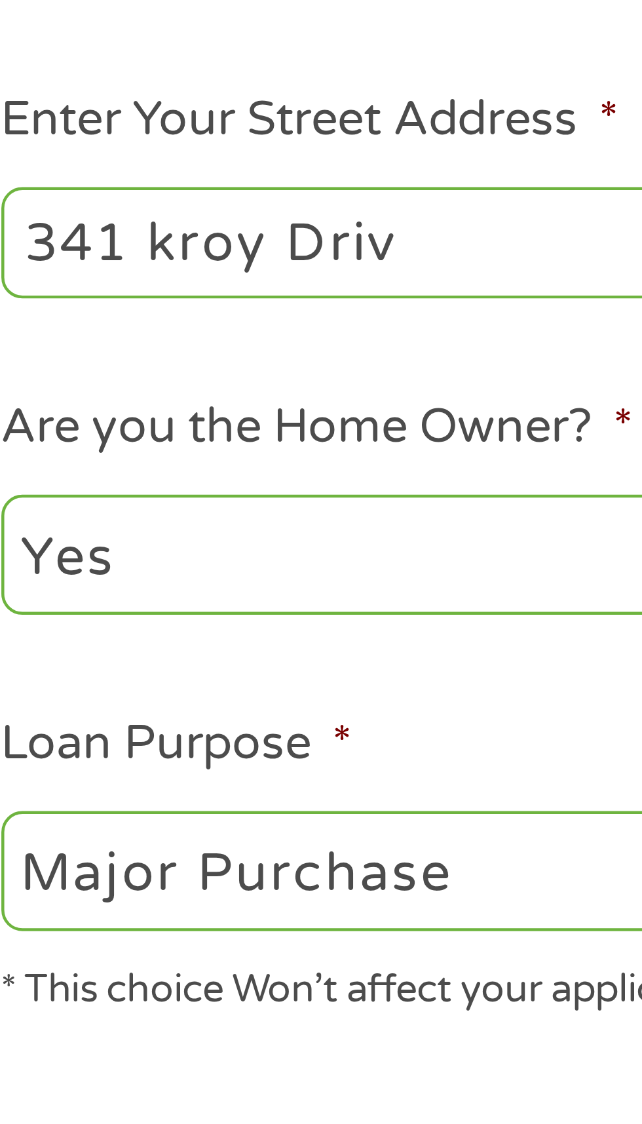
type input "[STREET_ADDRESS]"
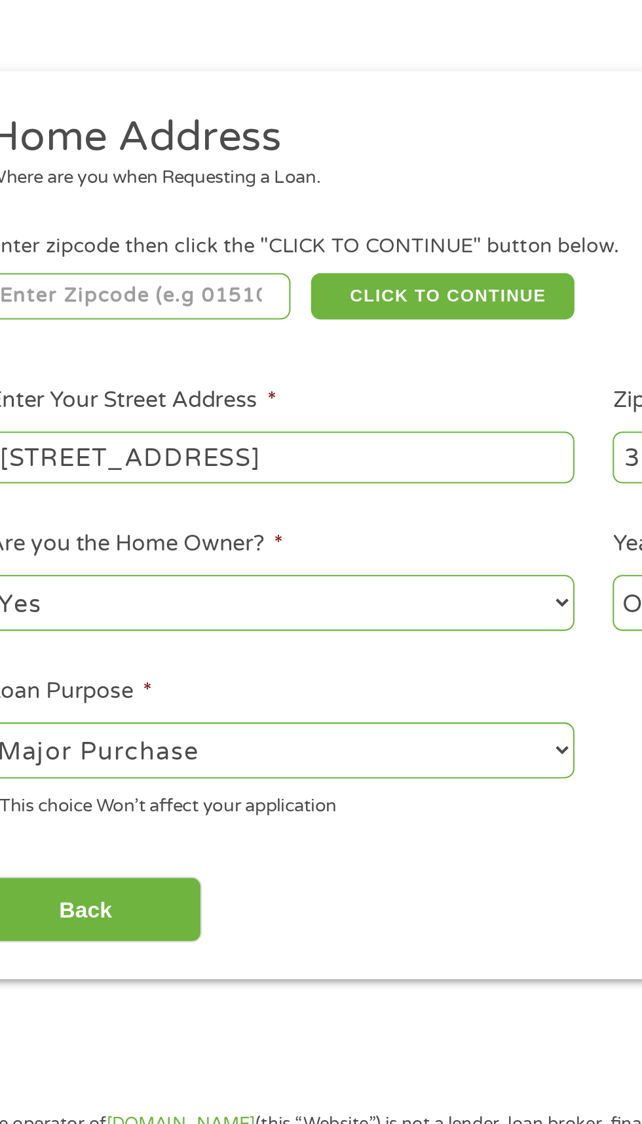
click at [137, 286] on input "number" at bounding box center [103, 284] width 145 height 22
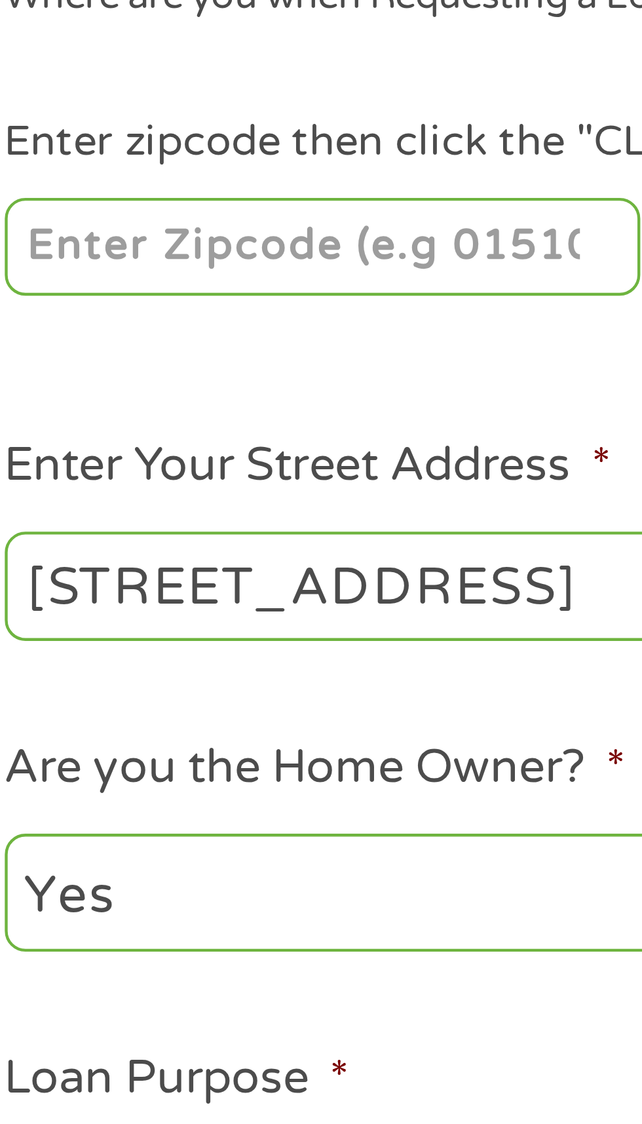
type input "36117"
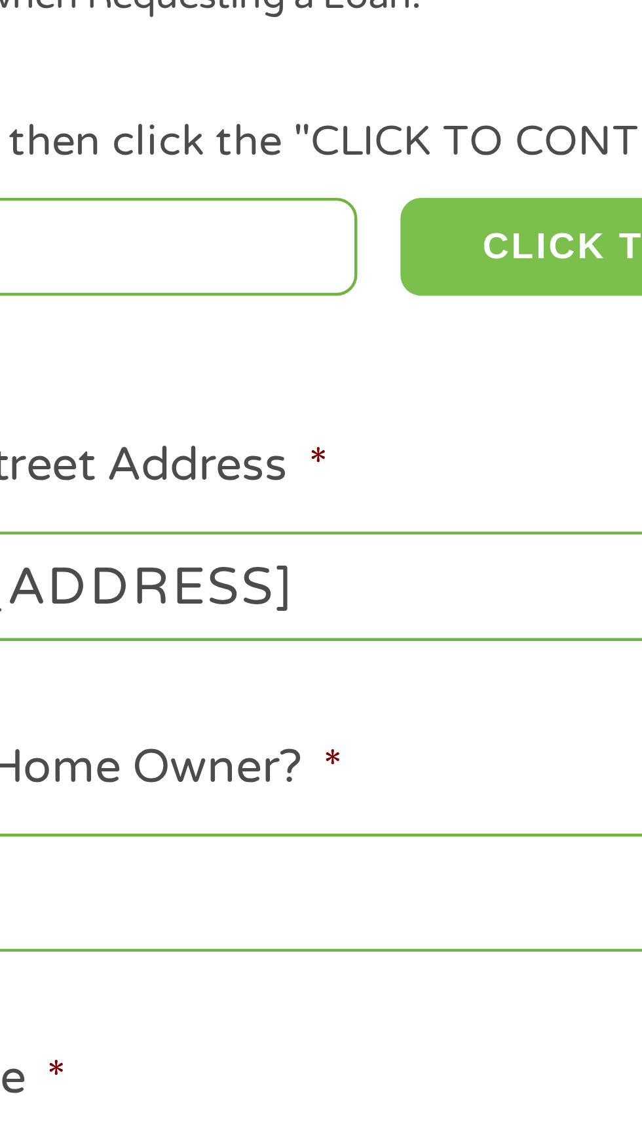
click at [219, 285] on button "CLICK TO CONTINUE" at bounding box center [248, 284] width 126 height 22
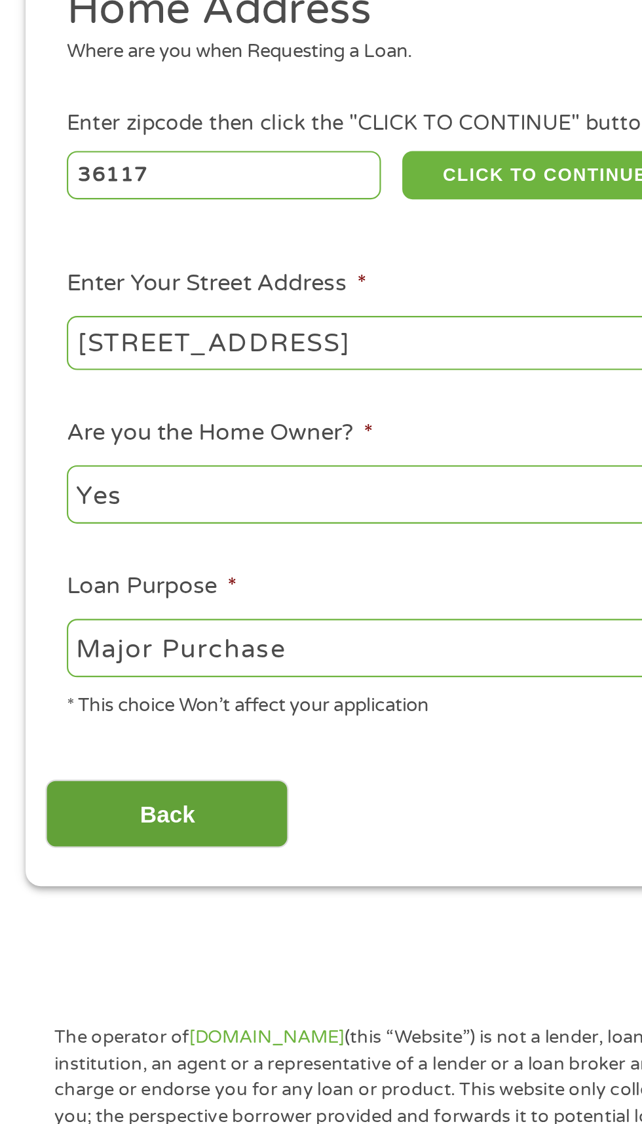
click at [121, 592] on input "Back" at bounding box center [77, 579] width 112 height 32
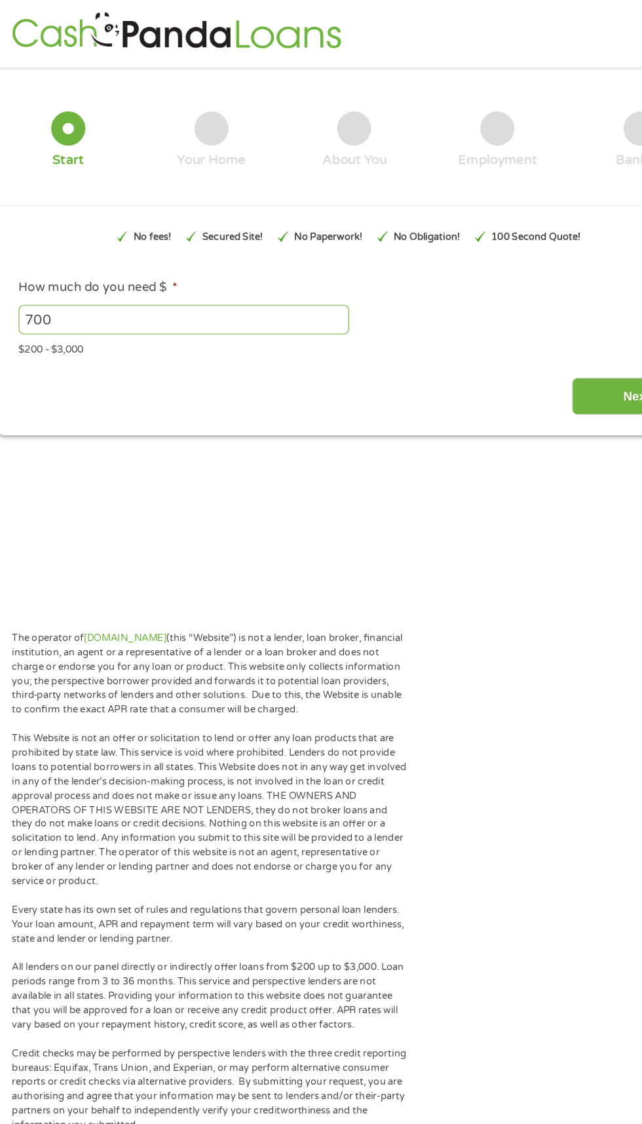
scroll to position [1, 0]
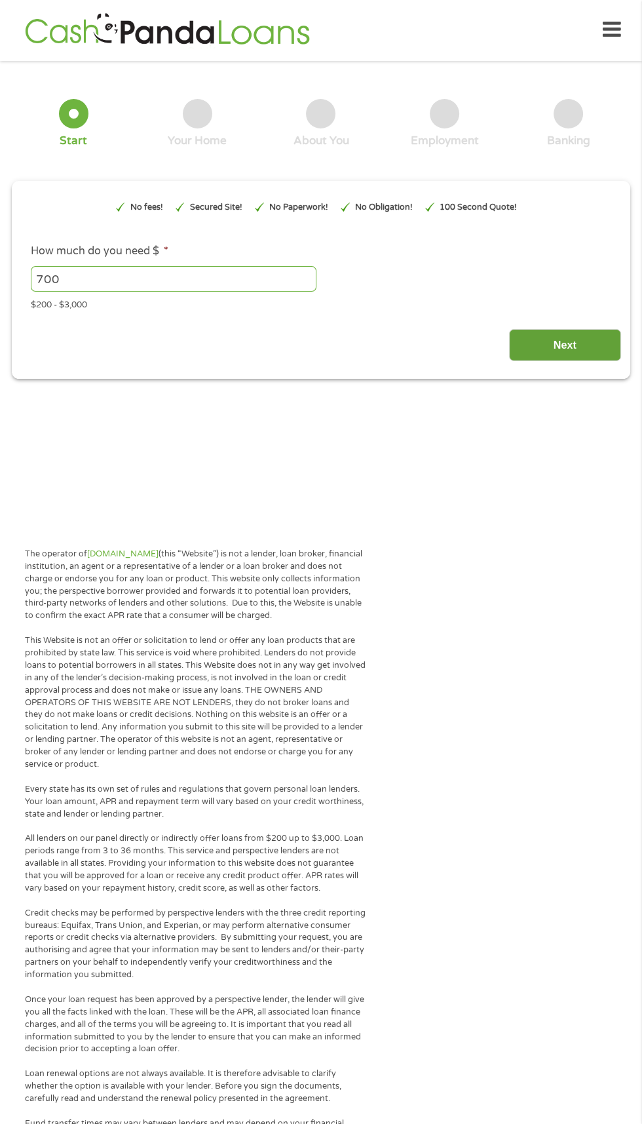
click at [565, 345] on input "Next" at bounding box center [565, 345] width 112 height 32
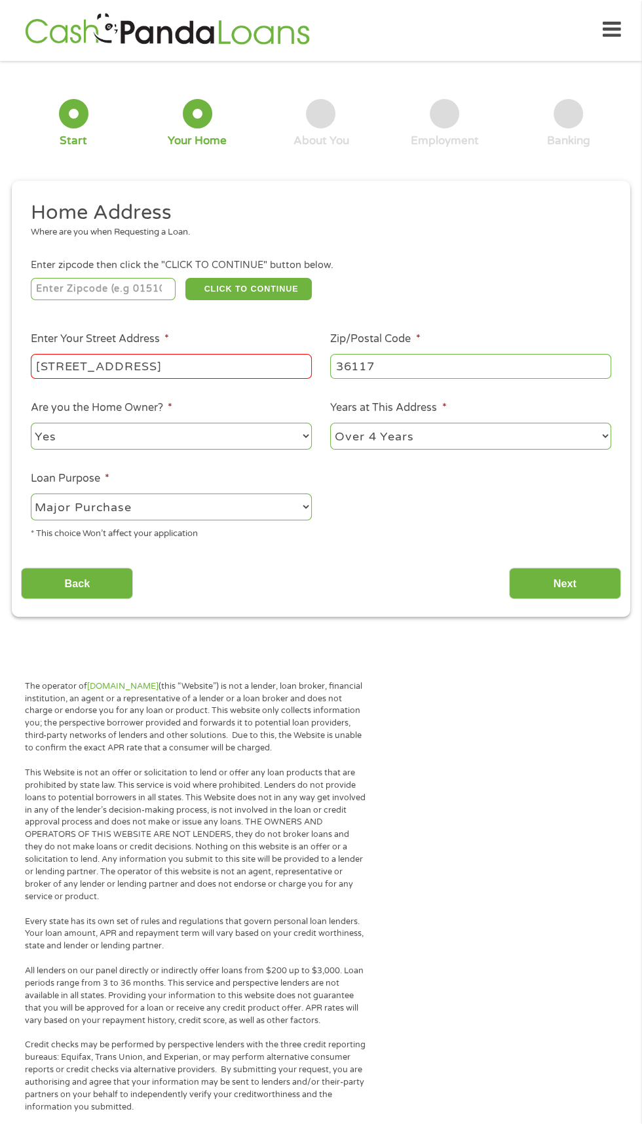
scroll to position [6, 0]
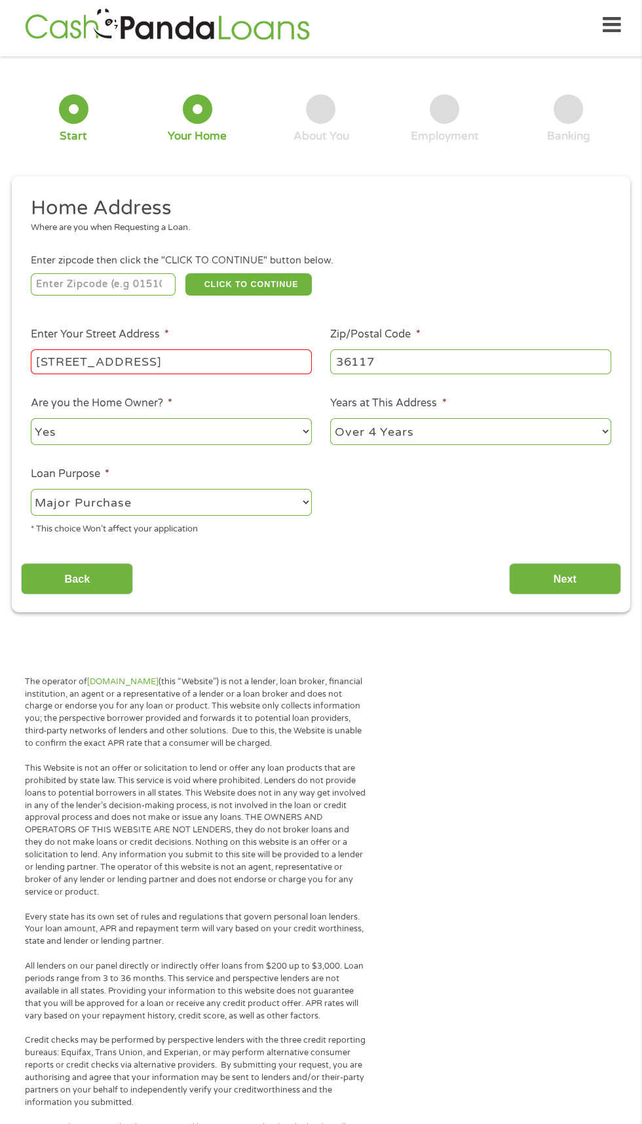
click at [273, 368] on input "[STREET_ADDRESS]" at bounding box center [171, 361] width 281 height 25
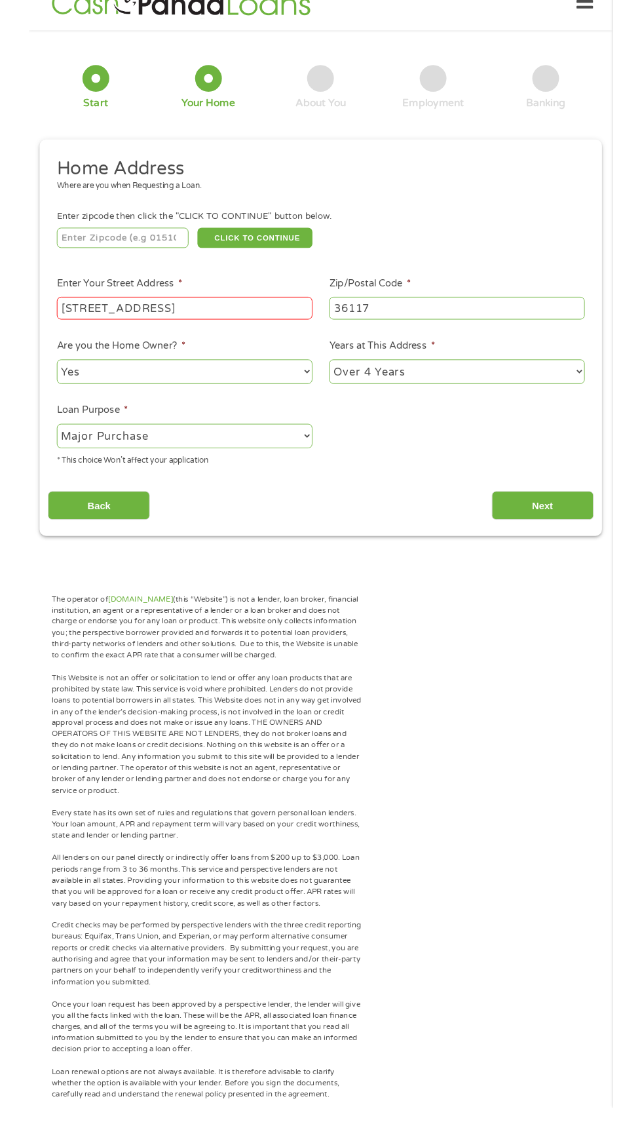
scroll to position [10, 0]
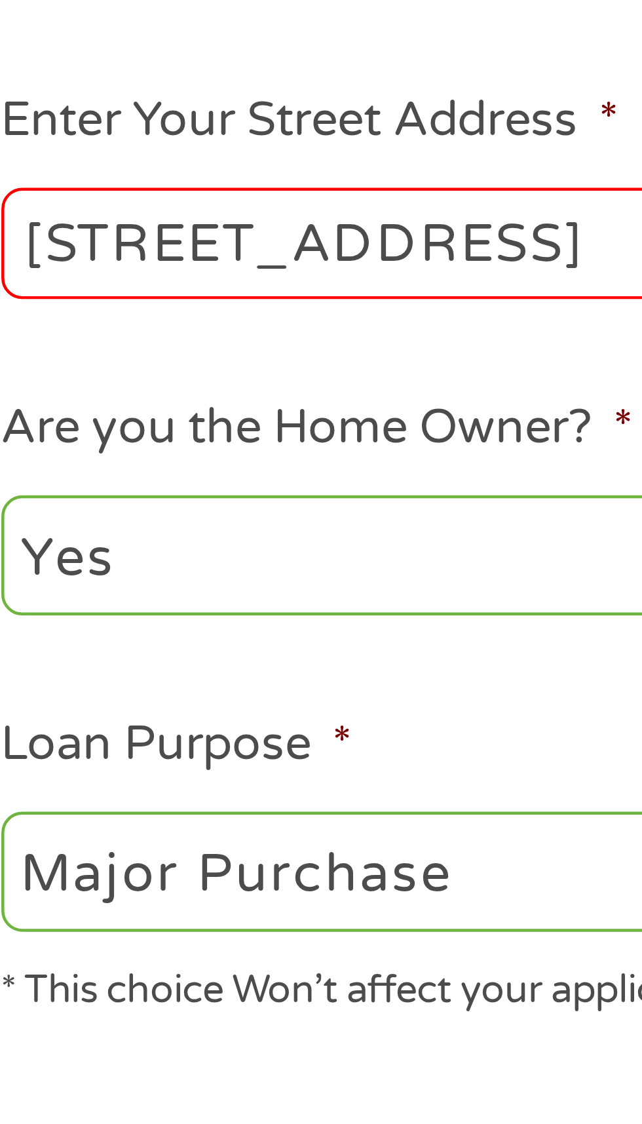
click at [71, 356] on input "[STREET_ADDRESS]" at bounding box center [171, 357] width 281 height 25
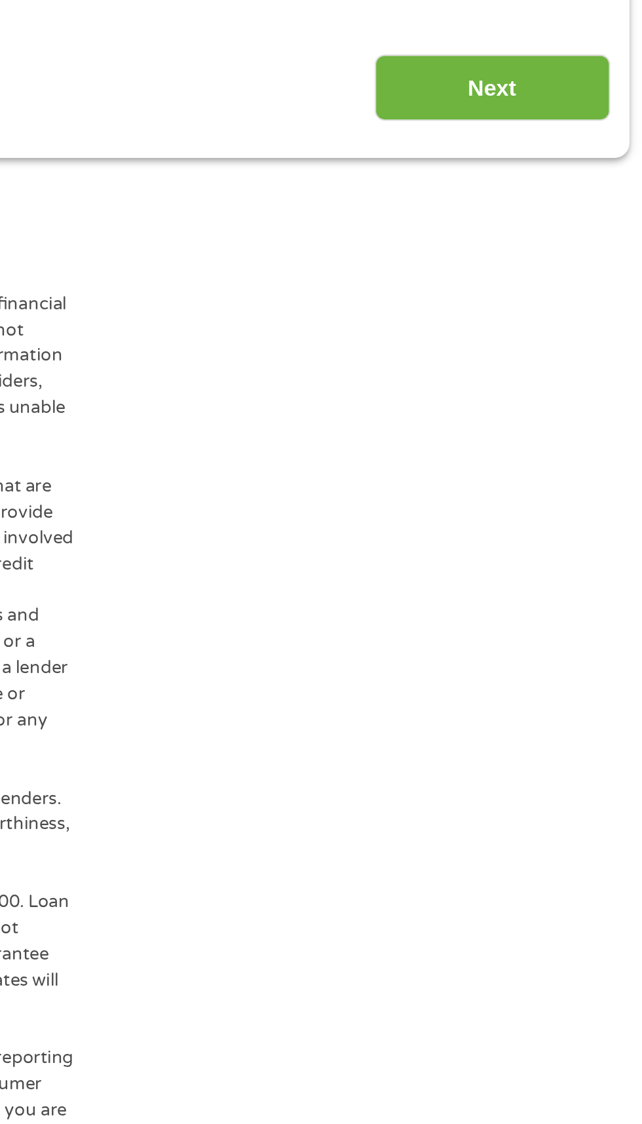
type input "[STREET_ADDRESS]"
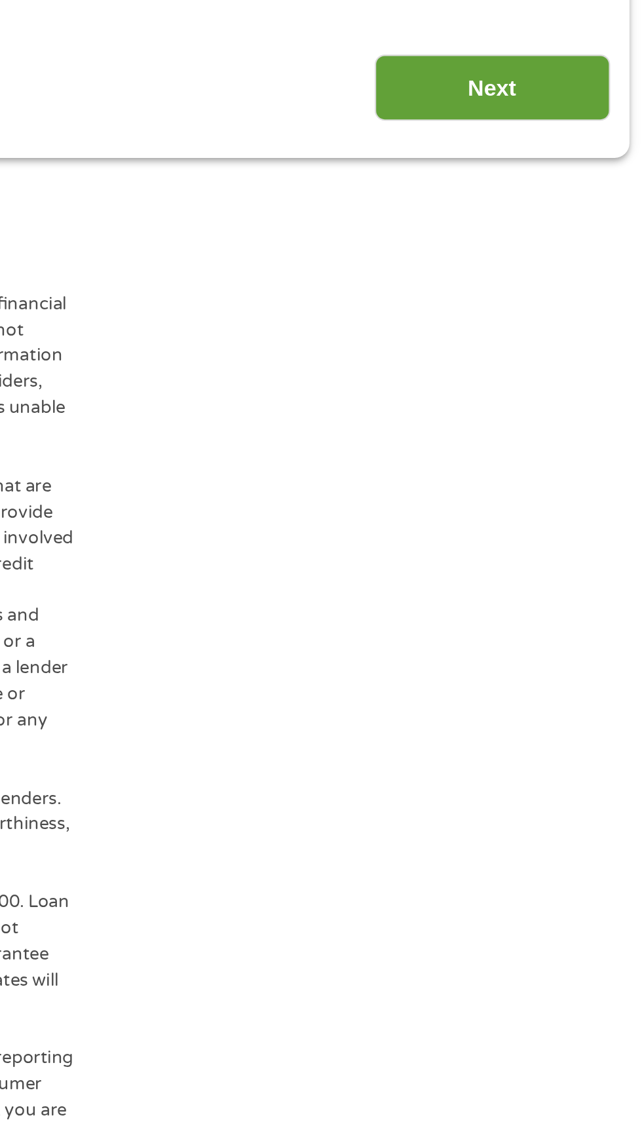
click at [581, 590] on input "Next" at bounding box center [565, 574] width 112 height 32
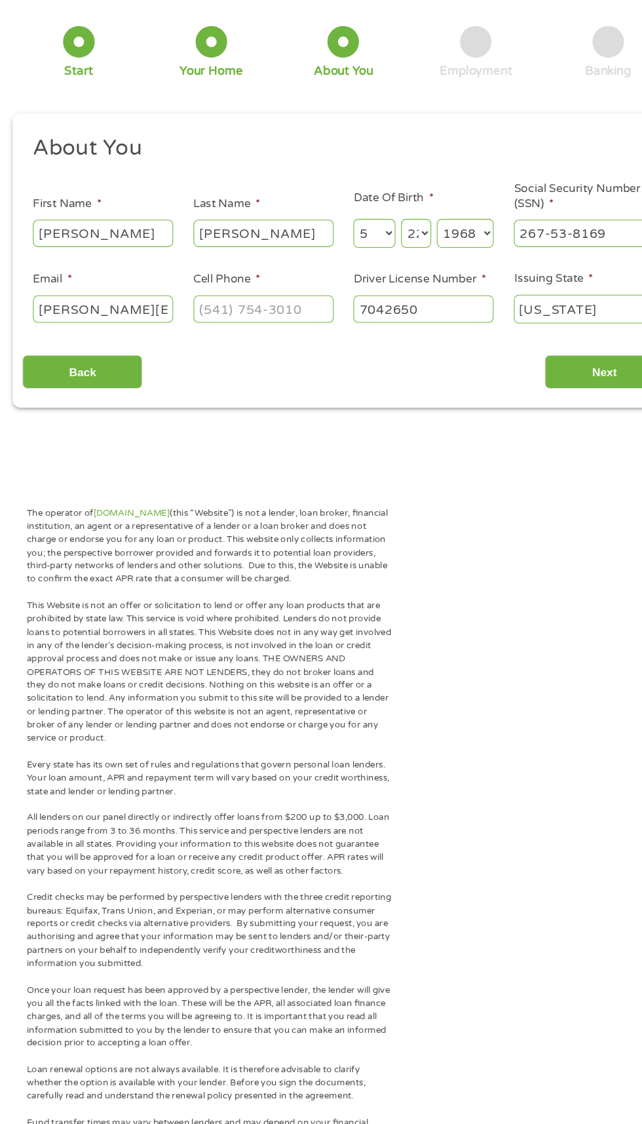
scroll to position [14, 0]
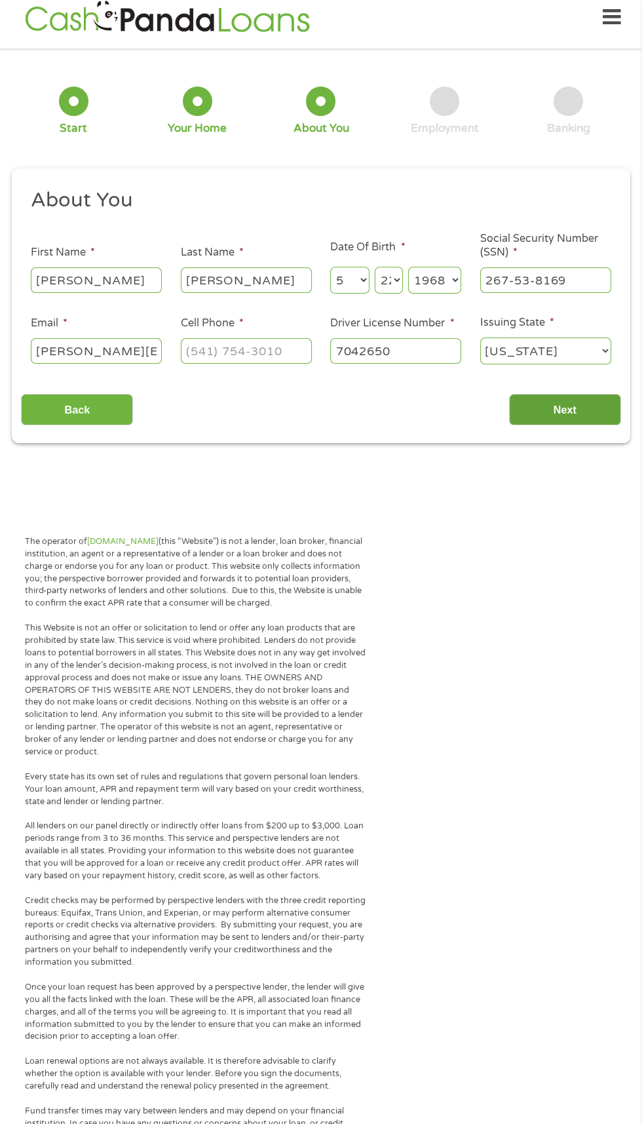
click at [604, 404] on input "Next" at bounding box center [565, 410] width 112 height 32
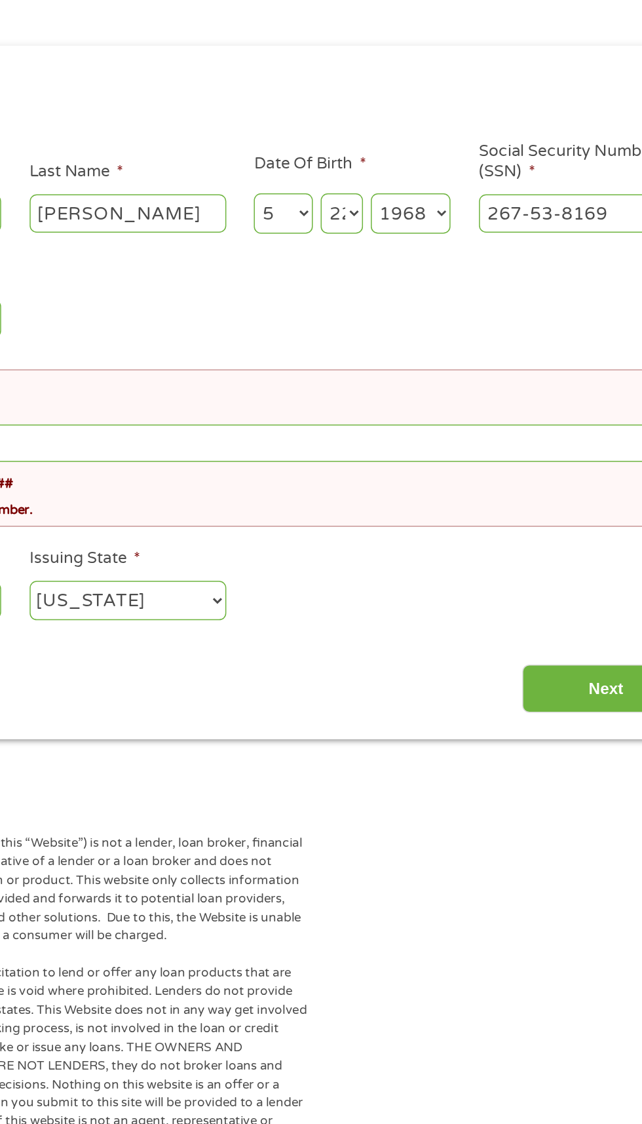
scroll to position [6, 0]
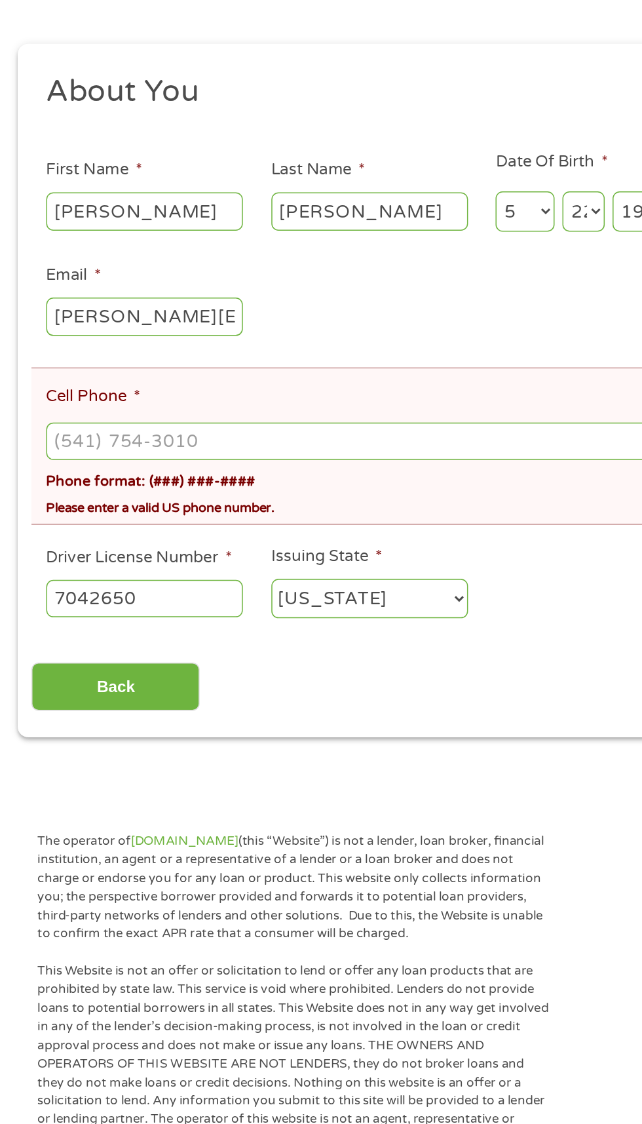
click at [237, 491] on input "Cell Phone *" at bounding box center [321, 490] width 581 height 25
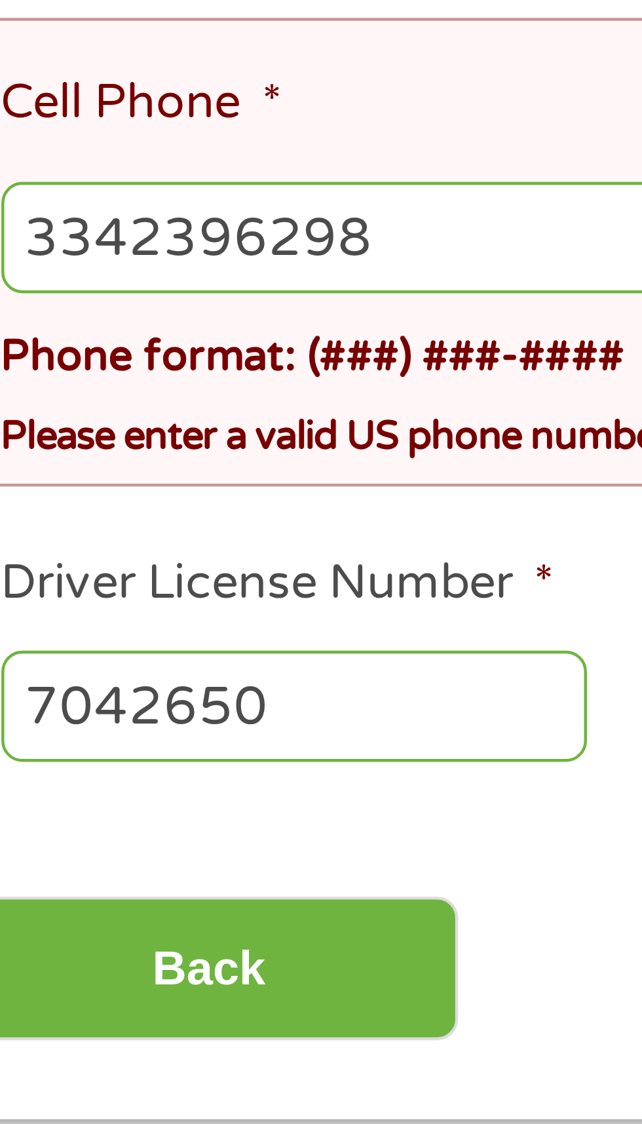
type input "[PHONE_NUMBER]"
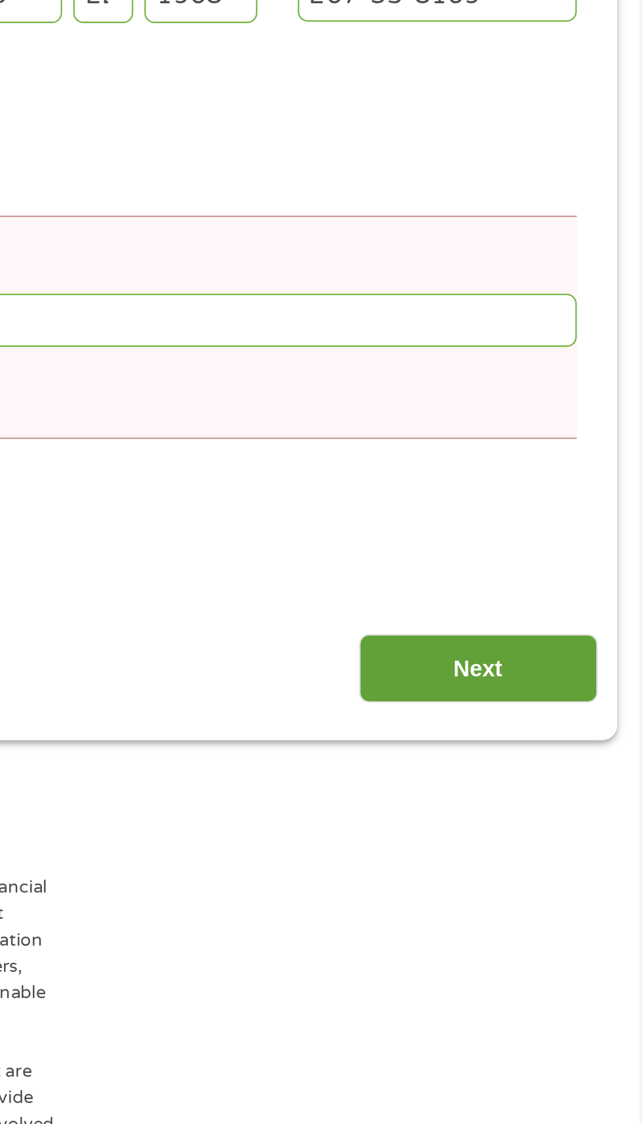
click at [586, 657] on input "Next" at bounding box center [565, 654] width 112 height 32
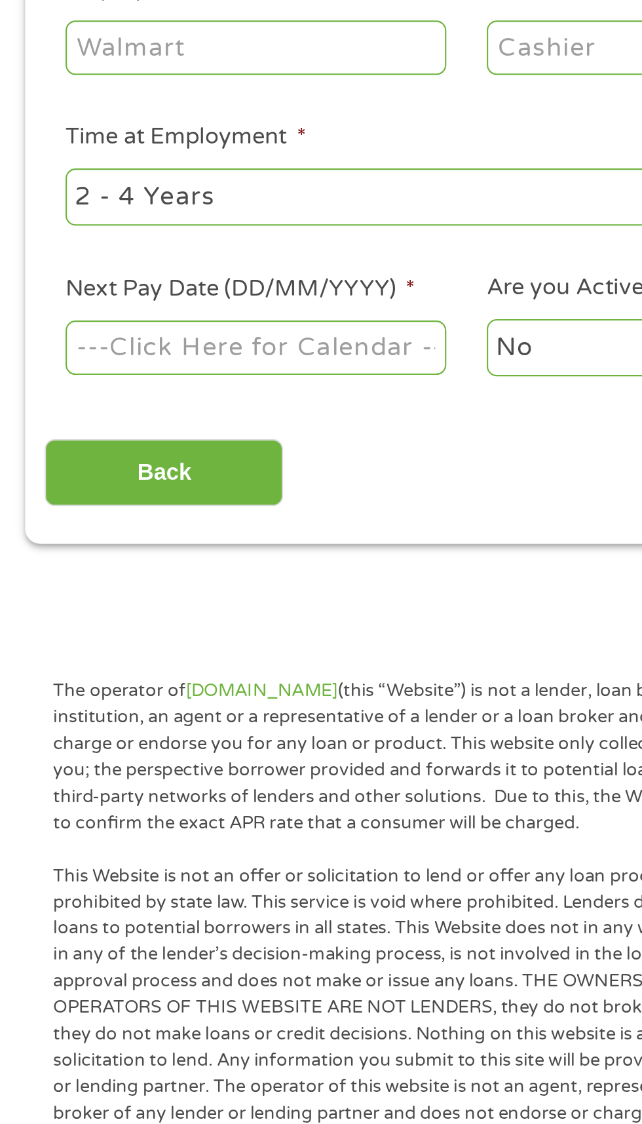
click at [175, 499] on body "Home Get Loan Offer How it works FAQs Blog Cash Loans Quick Loans Online Loans …" at bounding box center [321, 992] width 642 height 1997
click at [187, 499] on input "Next Pay Date (DD/MM/YYYY) *" at bounding box center [120, 504] width 179 height 25
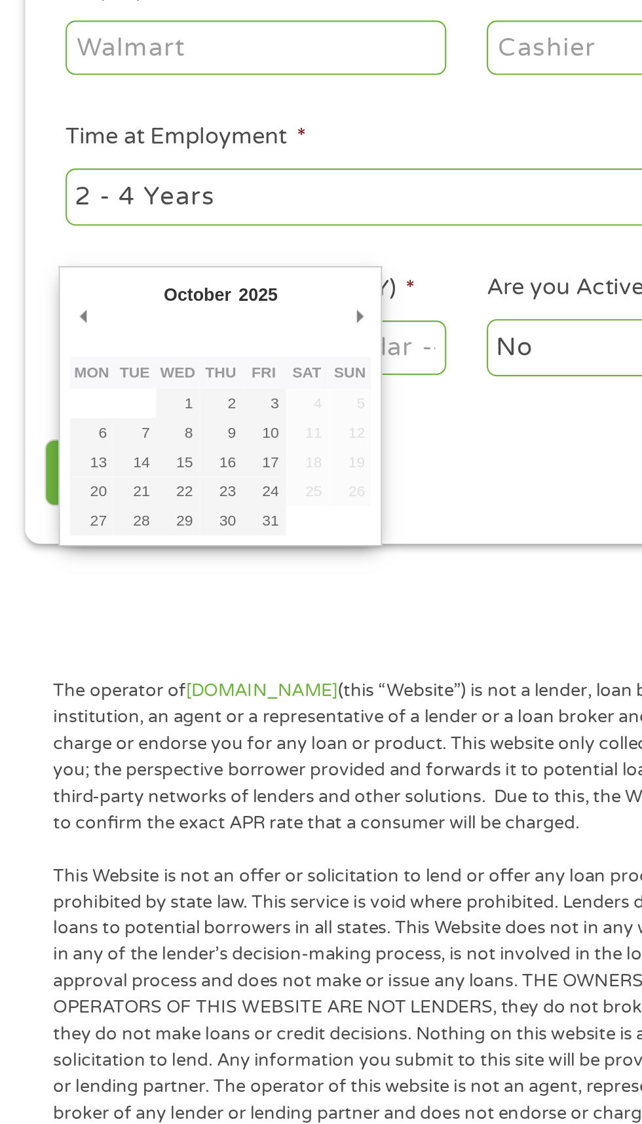
type input "[DATE]"
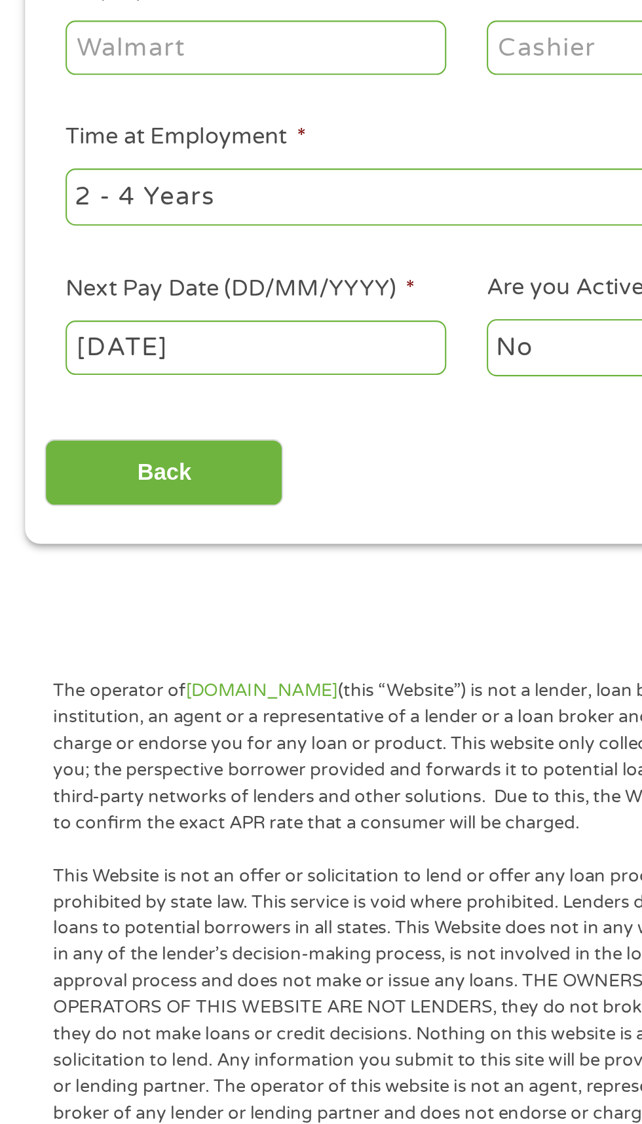
click at [184, 502] on input "[DATE]" at bounding box center [120, 504] width 179 height 25
click at [197, 508] on input "[DATE]" at bounding box center [120, 504] width 179 height 25
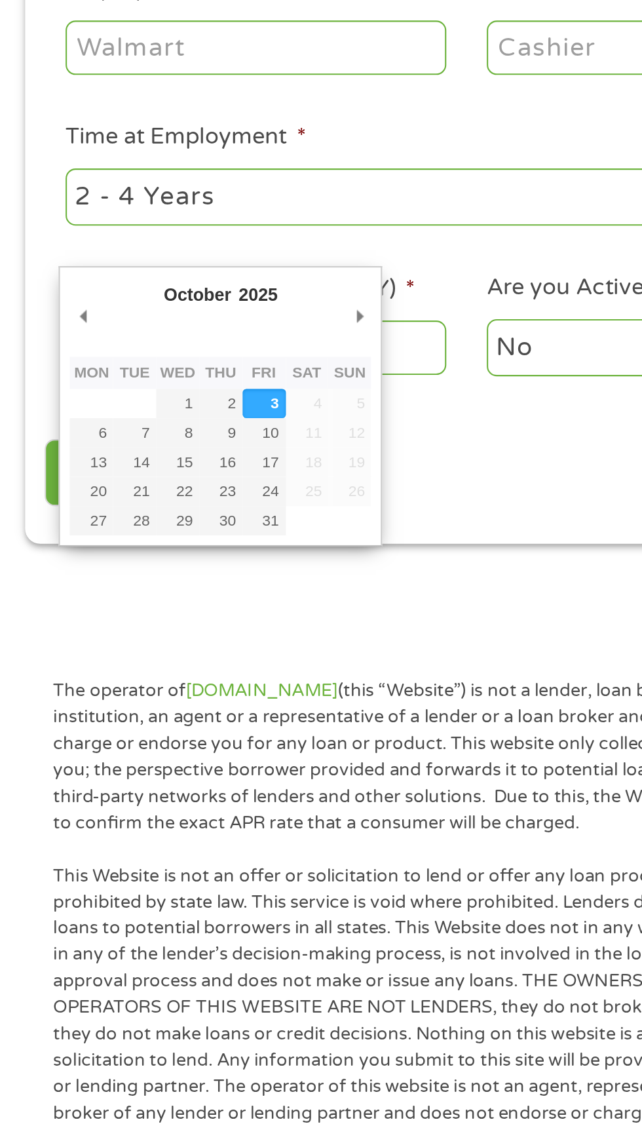
click at [105, 480] on select "January February March April May June July August September October November De…" at bounding box center [117, 481] width 85 height 15
click at [75, 474] on select "January February March April May June July August September October November De…" at bounding box center [117, 481] width 85 height 15
click at [238, 571] on div "Back Next" at bounding box center [321, 558] width 600 height 41
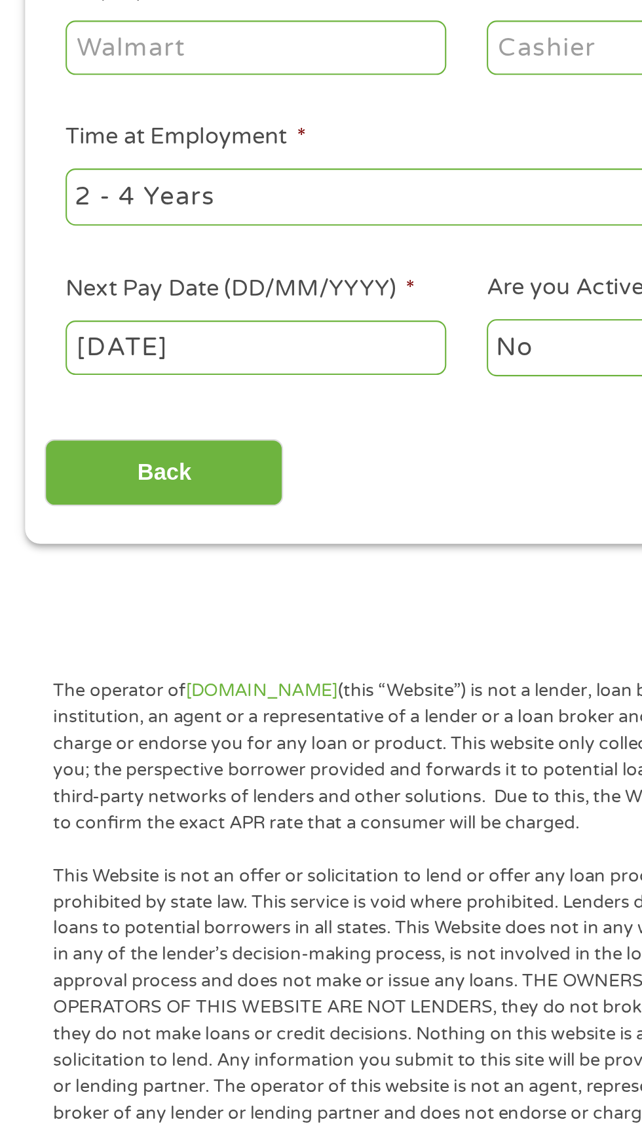
click at [158, 500] on body "Home Get Loan Offer How it works FAQs Blog Cash Loans Quick Loans Online Loans …" at bounding box center [321, 992] width 642 height 1997
click at [165, 499] on input "[DATE]" at bounding box center [120, 504] width 179 height 25
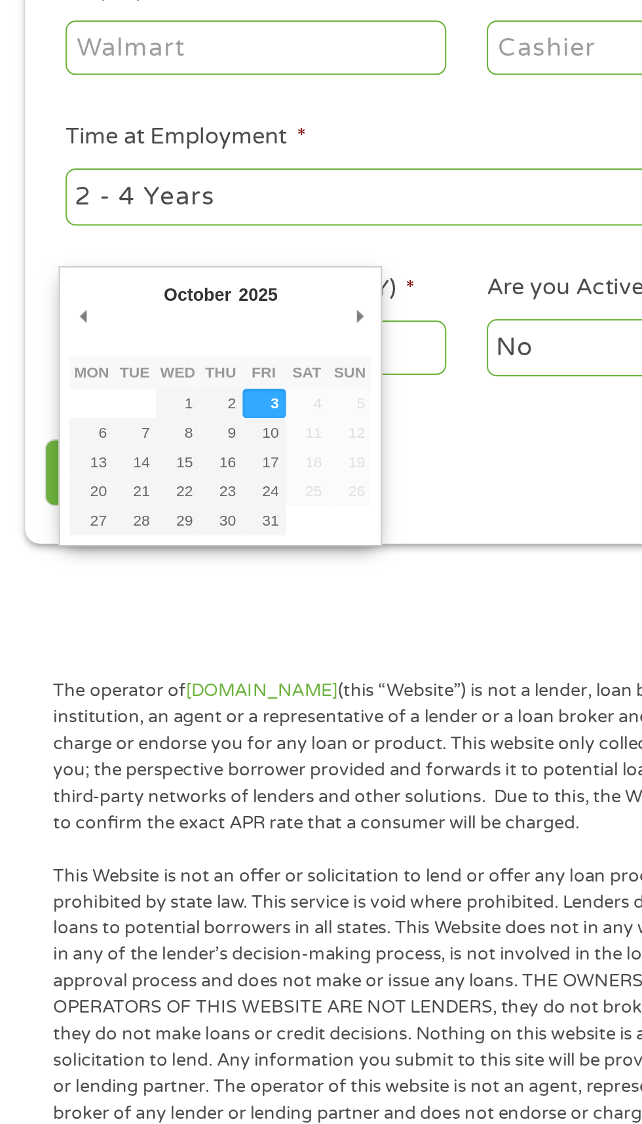
click at [215, 512] on li "Next Pay Date (DD/MM/YYYY) * [DATE]" at bounding box center [120, 494] width 198 height 50
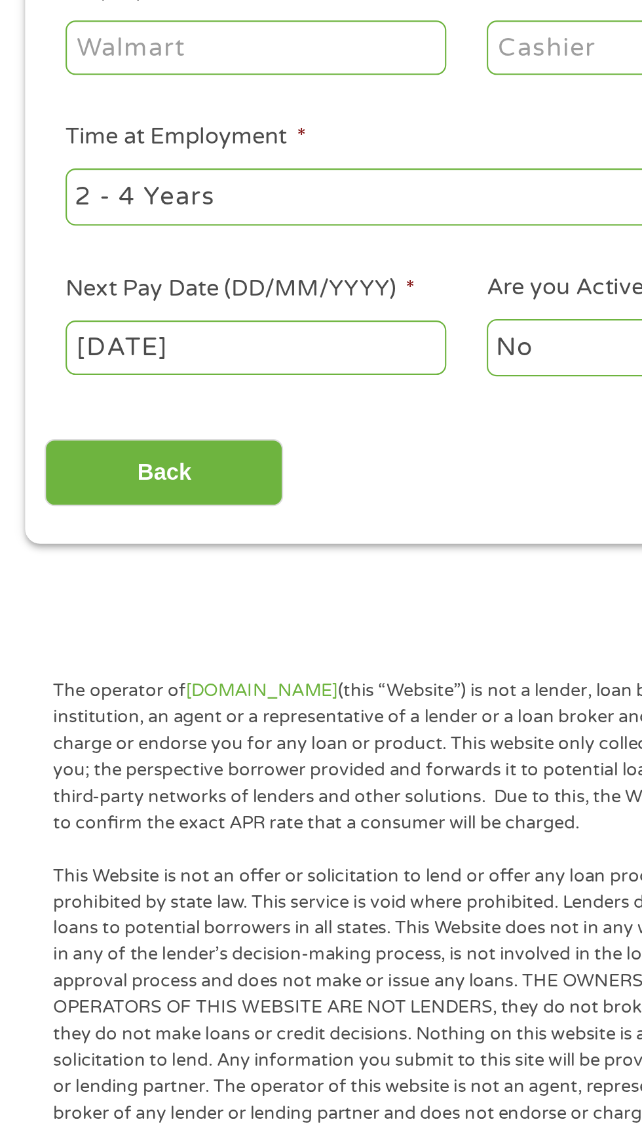
click at [59, 499] on body "Home Get Loan Offer How it works FAQs Blog Cash Loans Quick Loans Online Loans …" at bounding box center [321, 992] width 642 height 1997
click at [50, 501] on input "[DATE]" at bounding box center [120, 504] width 179 height 25
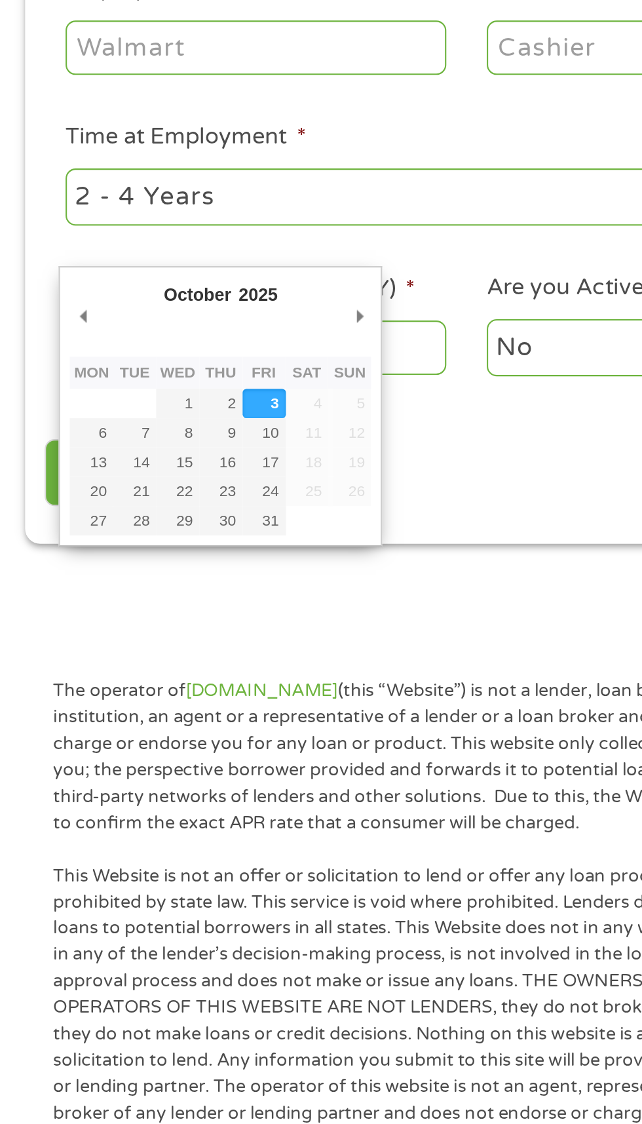
click at [229, 550] on div "Back Next" at bounding box center [321, 558] width 600 height 41
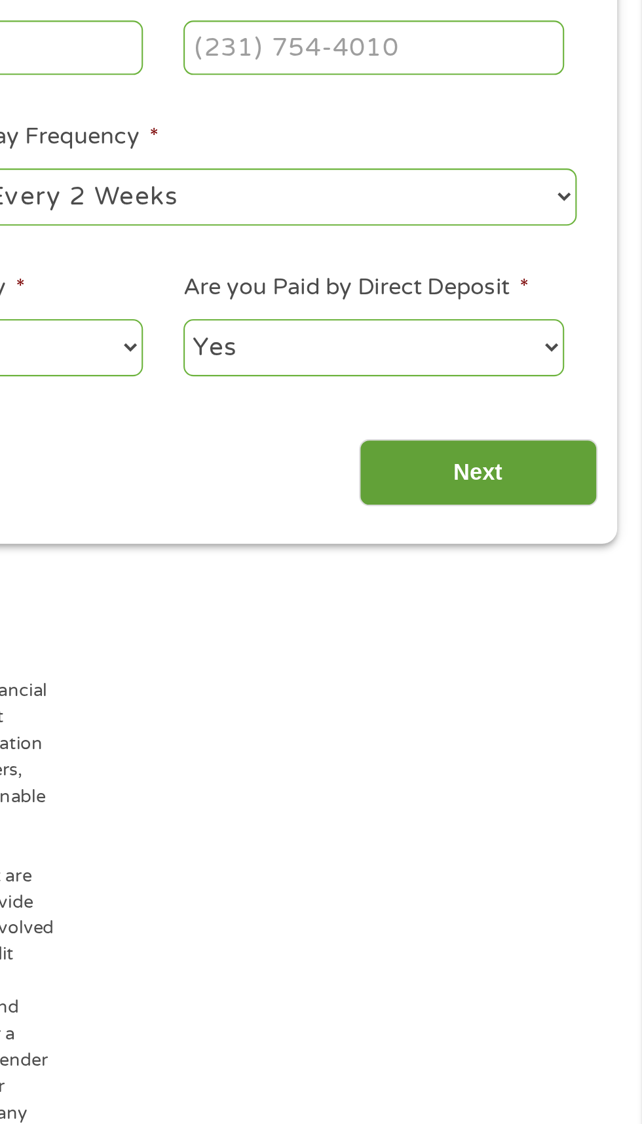
click at [608, 578] on input "Next" at bounding box center [565, 564] width 112 height 32
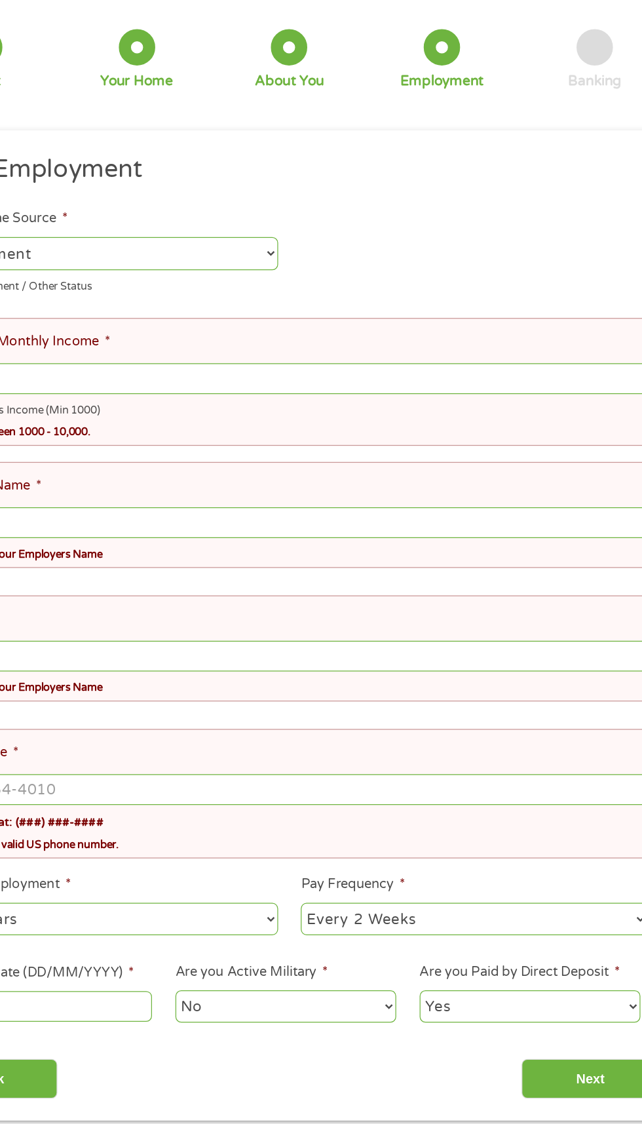
scroll to position [25, 0]
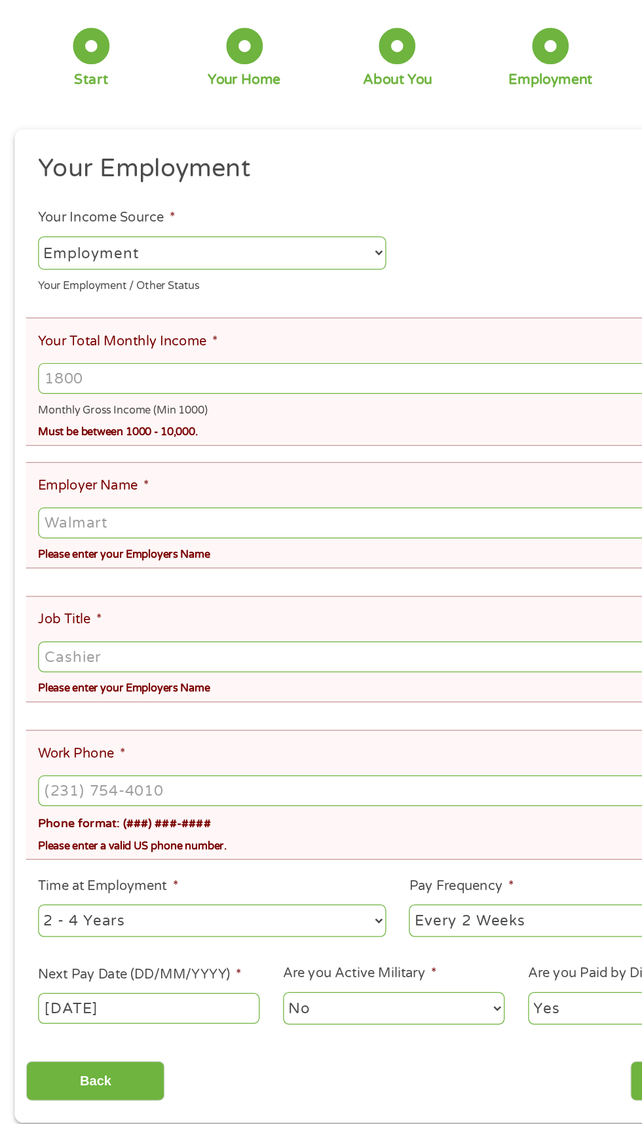
click at [294, 410] on input "Your Total Monthly Income *" at bounding box center [321, 407] width 581 height 25
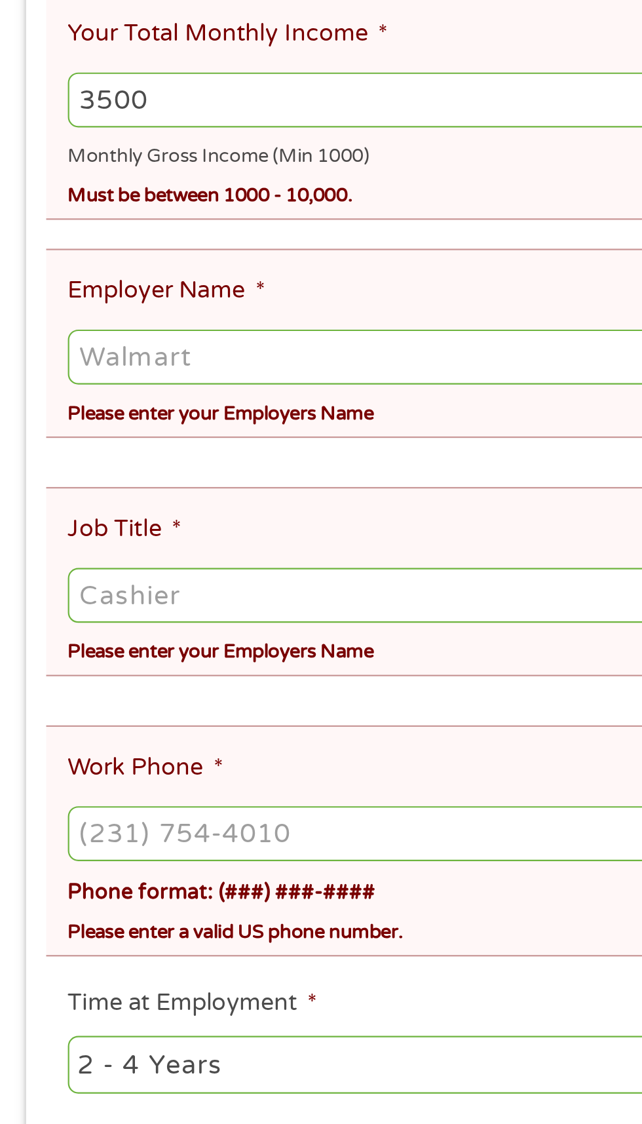
type input "3500"
click at [267, 433] on div "Monthly Gross Income (Min 1000)" at bounding box center [321, 432] width 581 height 18
click at [208, 522] on input "Employer Name *" at bounding box center [321, 524] width 581 height 25
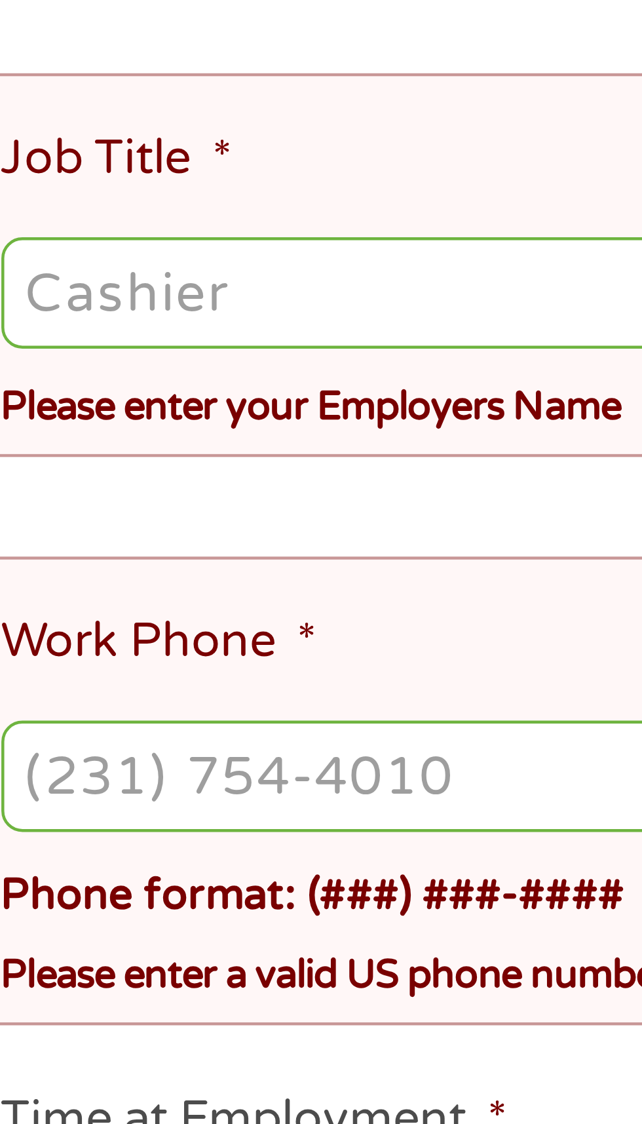
type input "Alorica"
click at [130, 624] on input "Job Title *" at bounding box center [321, 632] width 581 height 25
click at [130, 636] on input "Job Title *" at bounding box center [321, 632] width 581 height 25
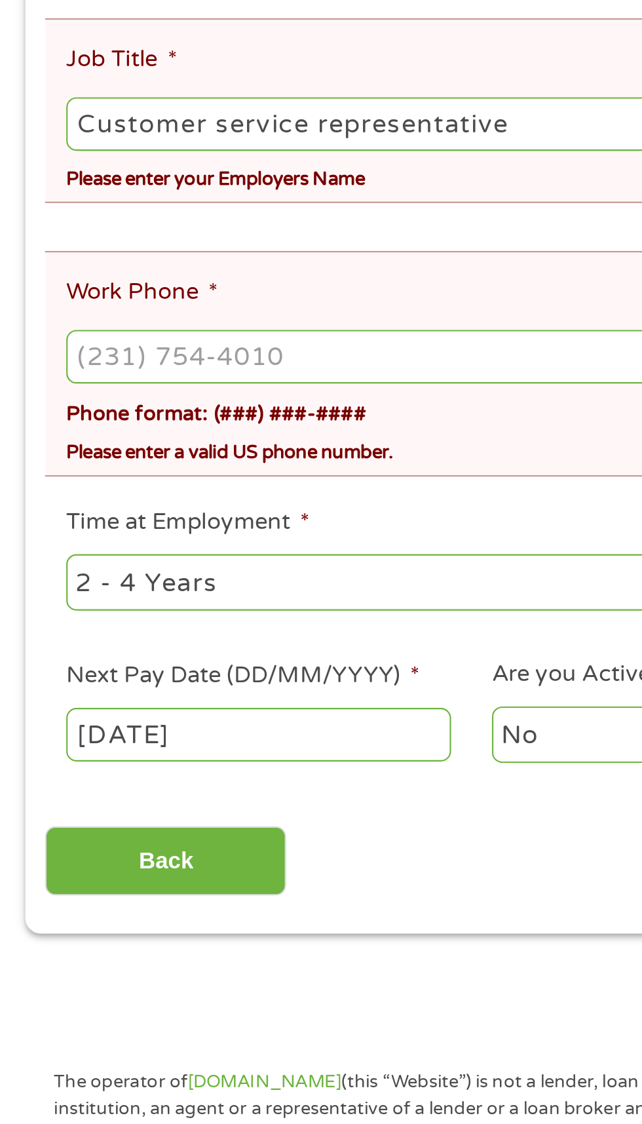
type input "Customer service representative"
click at [207, 729] on input "Work Phone *" at bounding box center [321, 740] width 581 height 25
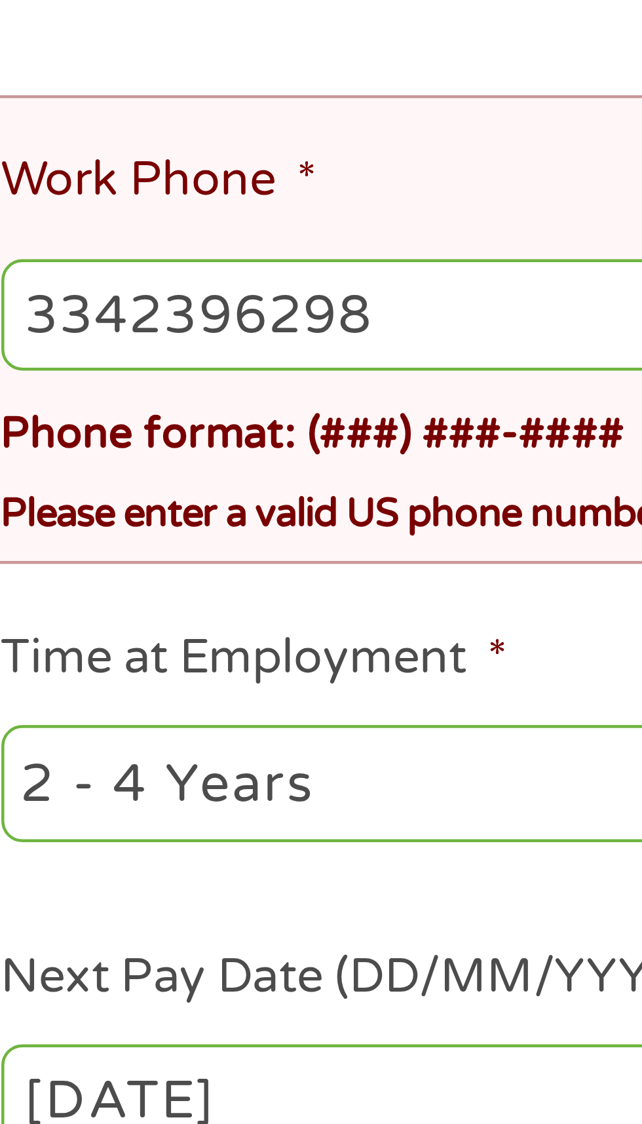
type input "[PHONE_NUMBER]"
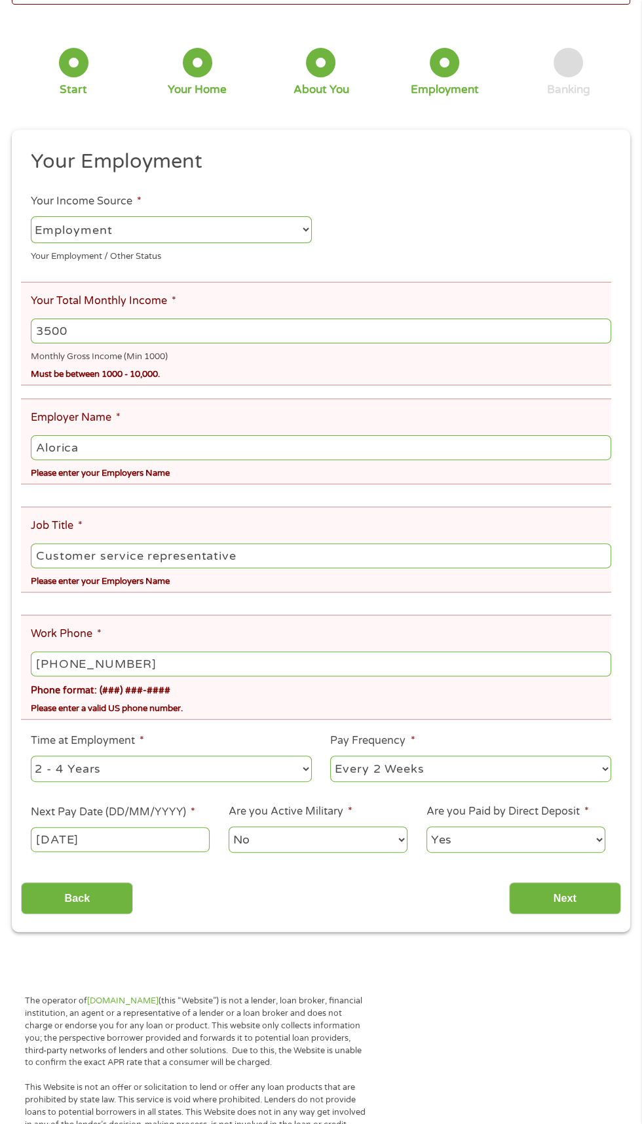
scroll to position [109, 0]
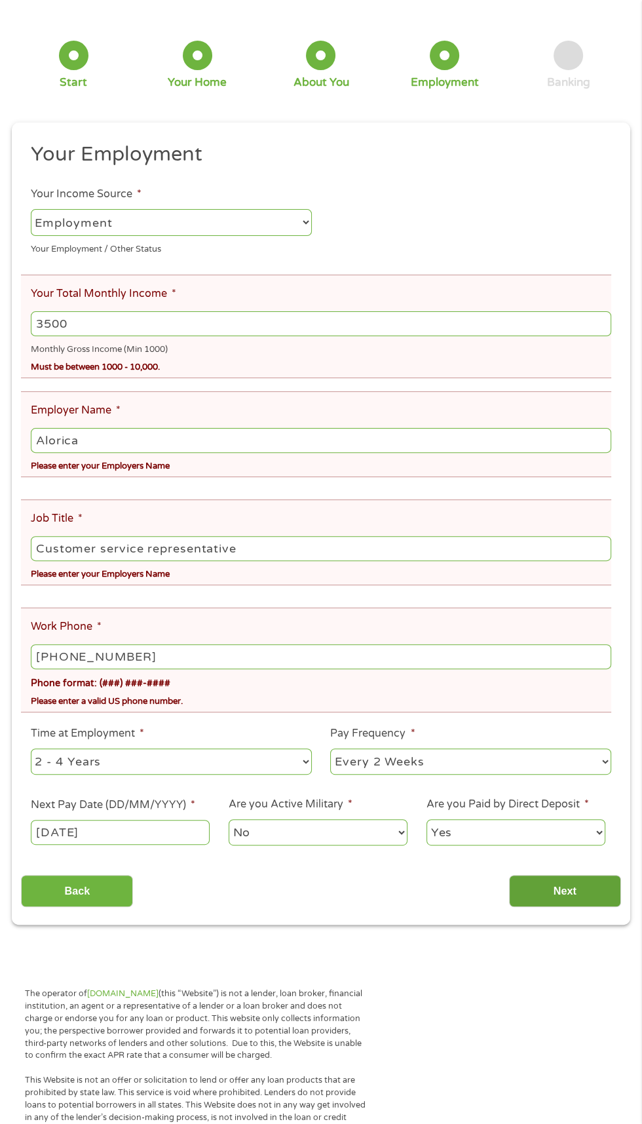
click at [608, 883] on input "Next" at bounding box center [565, 891] width 112 height 32
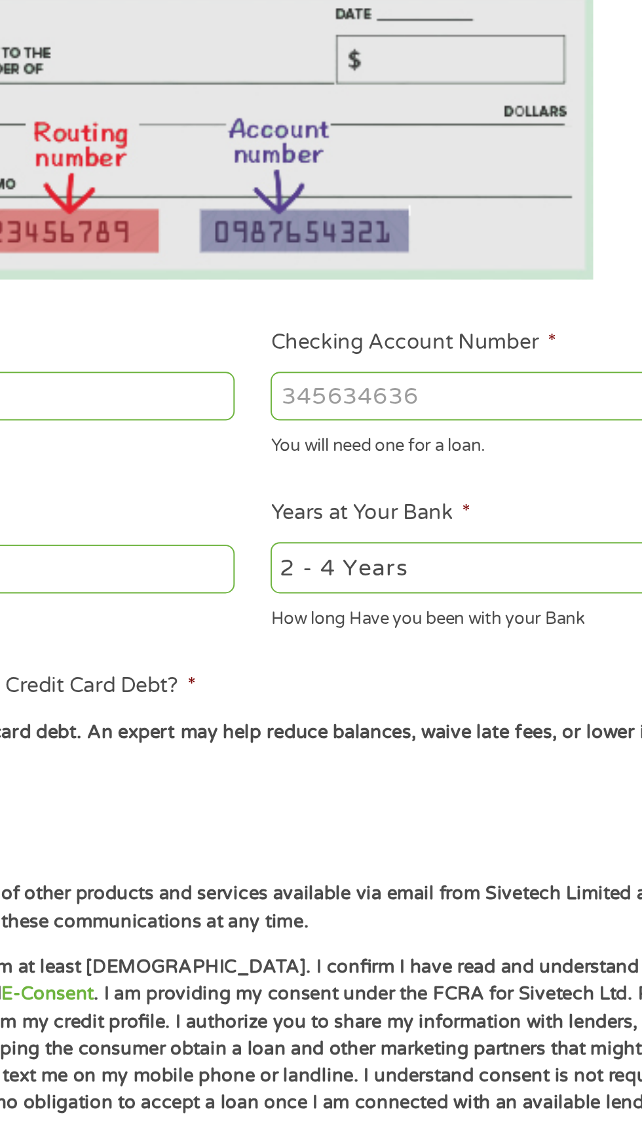
scroll to position [6, 0]
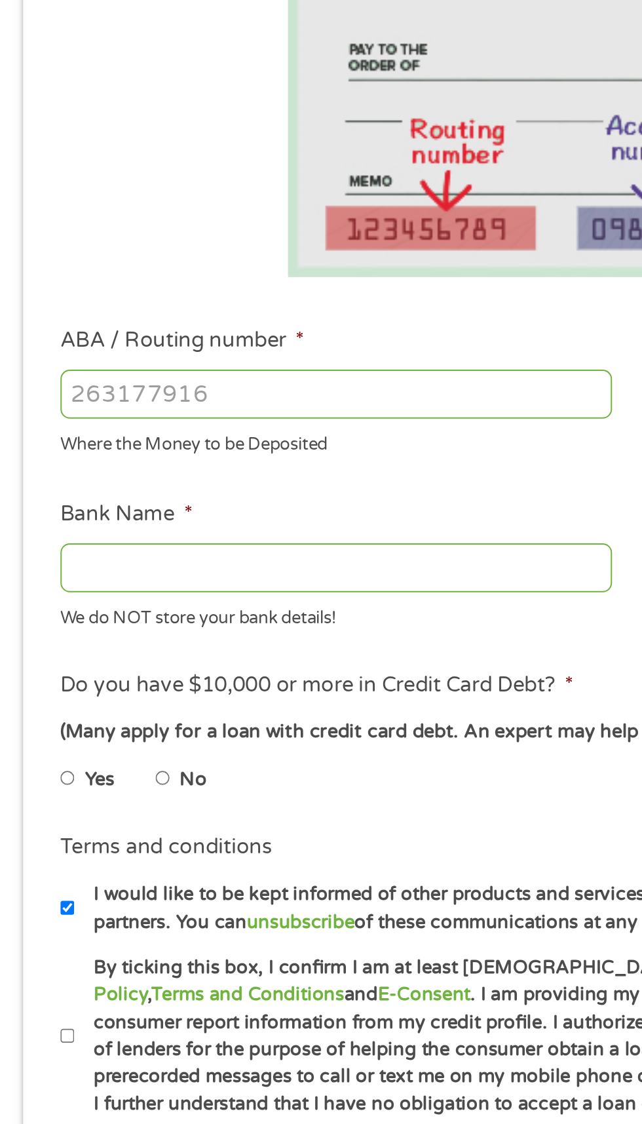
click at [183, 455] on input "ABA / Routing number *" at bounding box center [171, 462] width 281 height 25
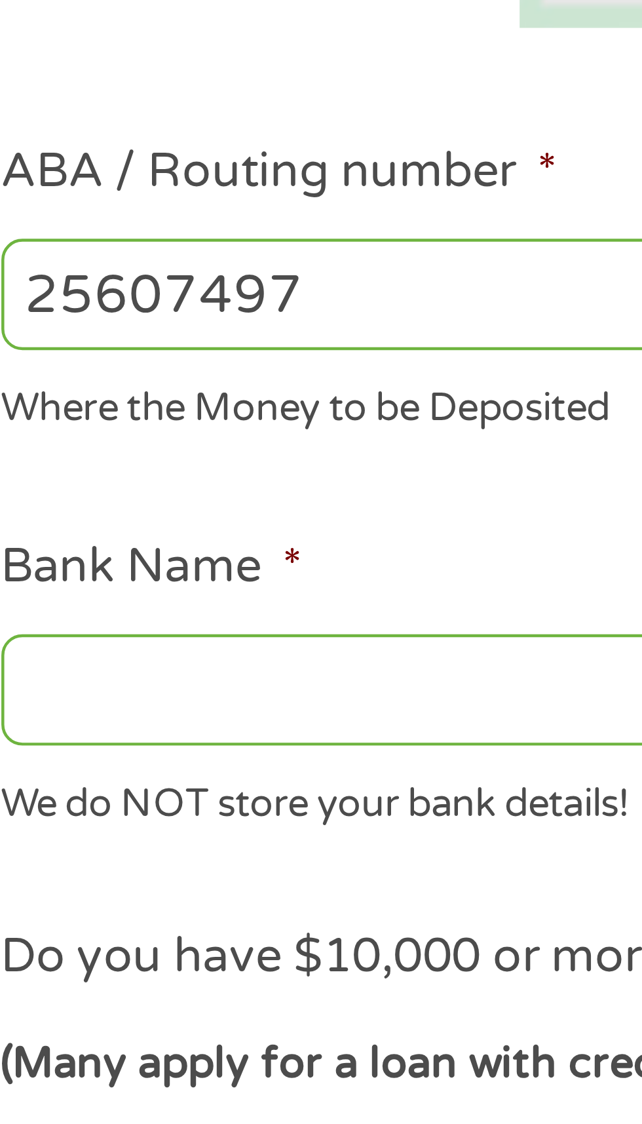
type input "256074974"
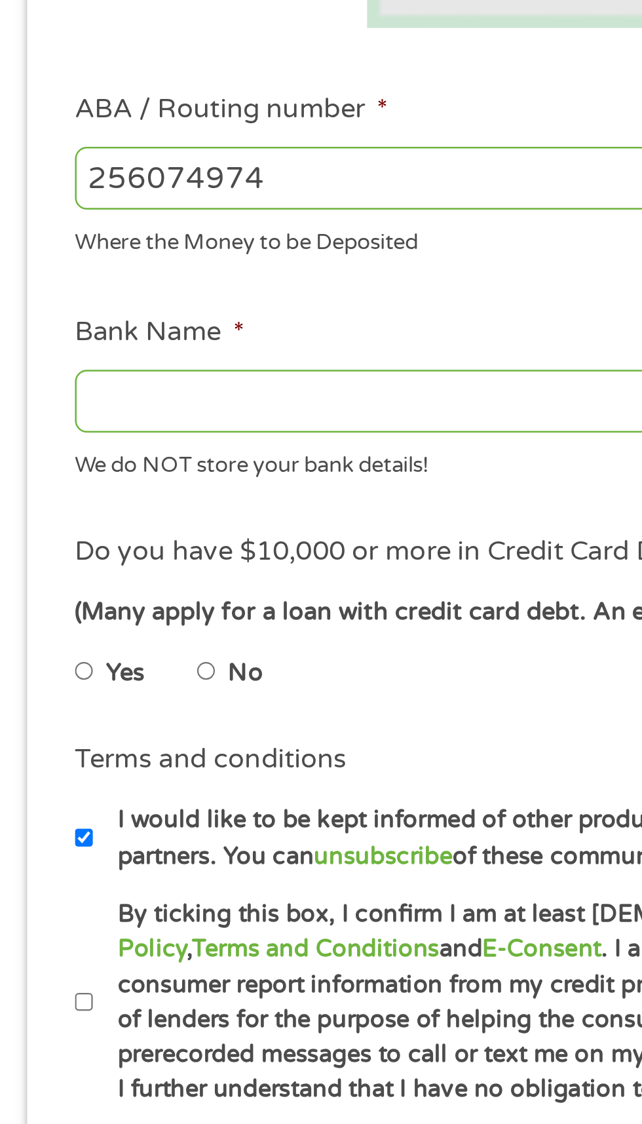
type input "NAVY FEDERAL CREDIT UNION"
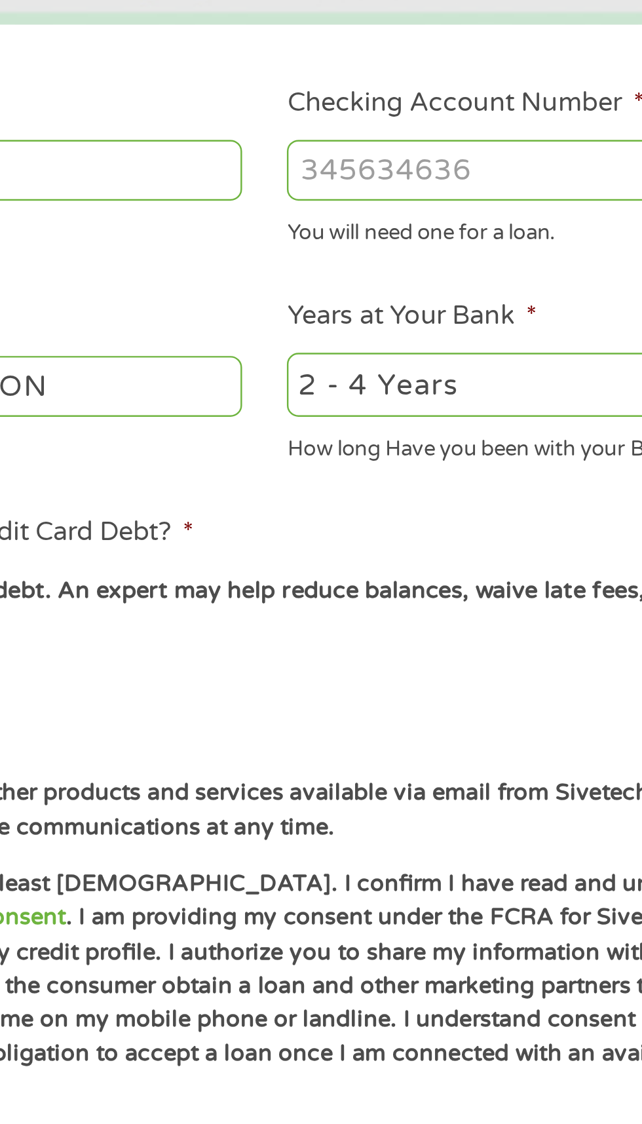
type input "256074974"
click at [431, 455] on input "Checking Account Number *" at bounding box center [470, 462] width 281 height 25
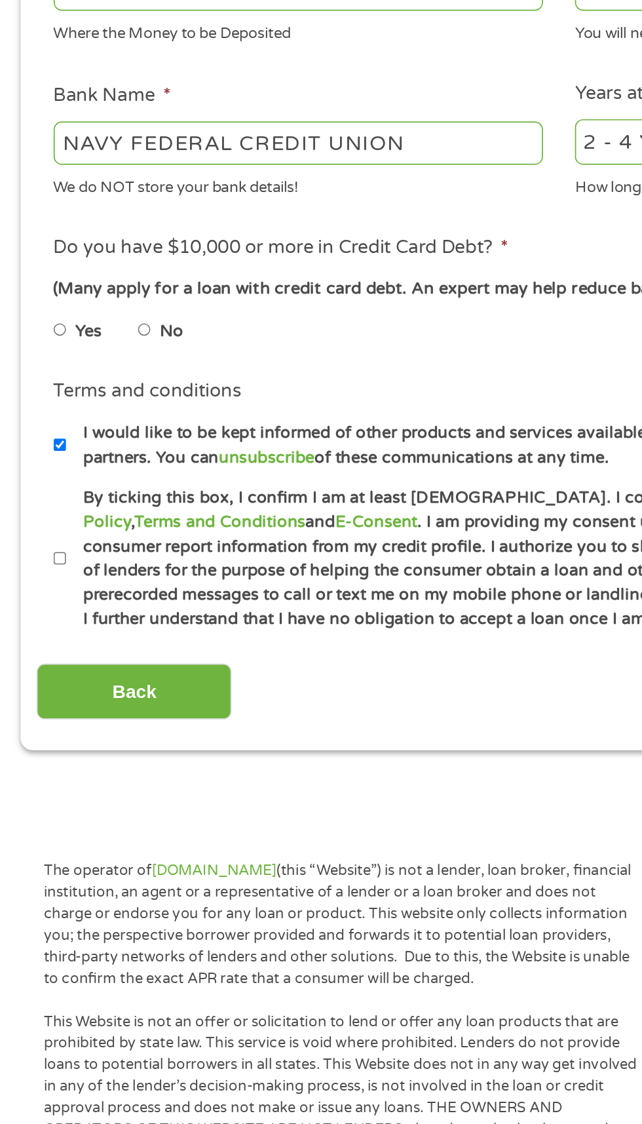
type input "7105968247"
click at [85, 655] on input "No" at bounding box center [83, 657] width 8 height 21
radio input "true"
click at [31, 798] on input "By ticking this box, I confirm I am at least [DEMOGRAPHIC_DATA]. I confirm I ha…" at bounding box center [35, 789] width 8 height 21
checkbox input "true"
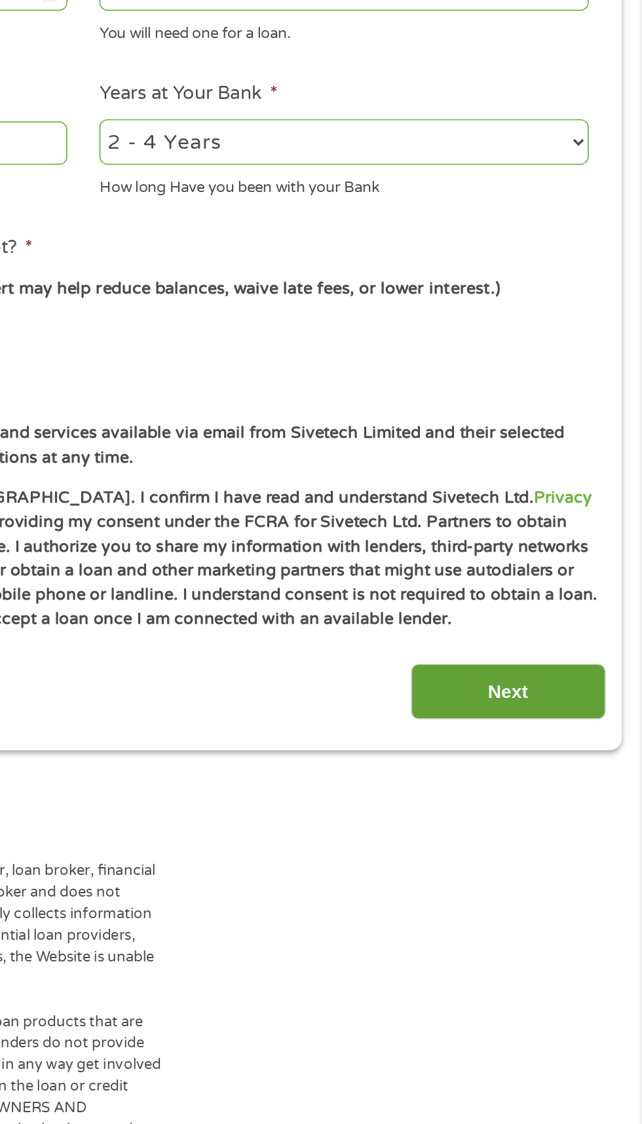
click at [595, 864] on input "Next" at bounding box center [565, 865] width 112 height 32
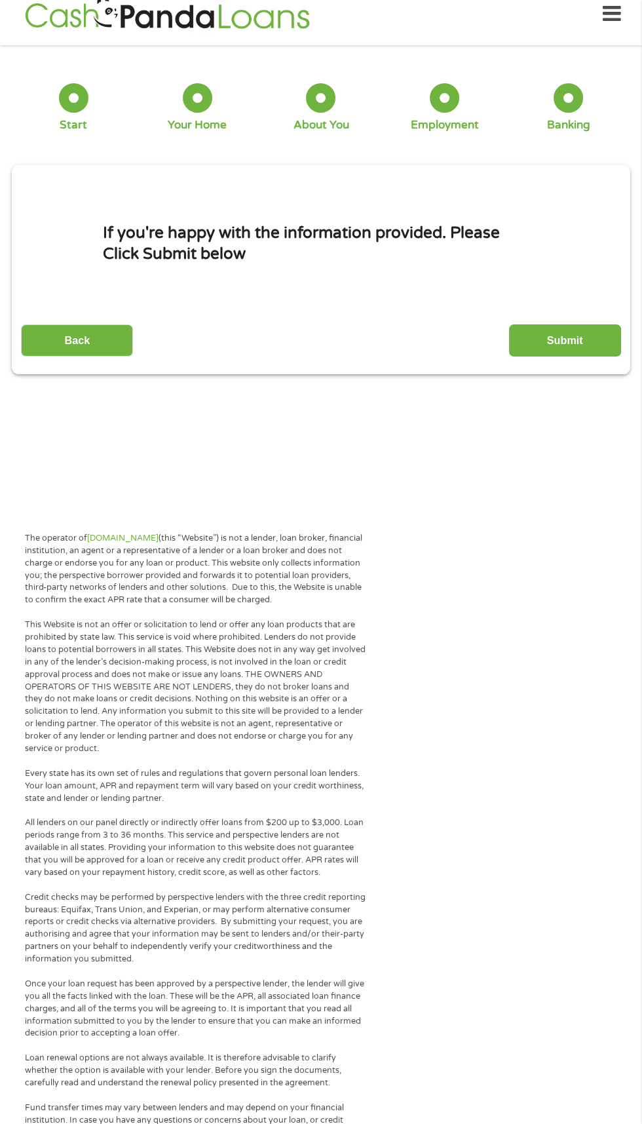
scroll to position [19, 0]
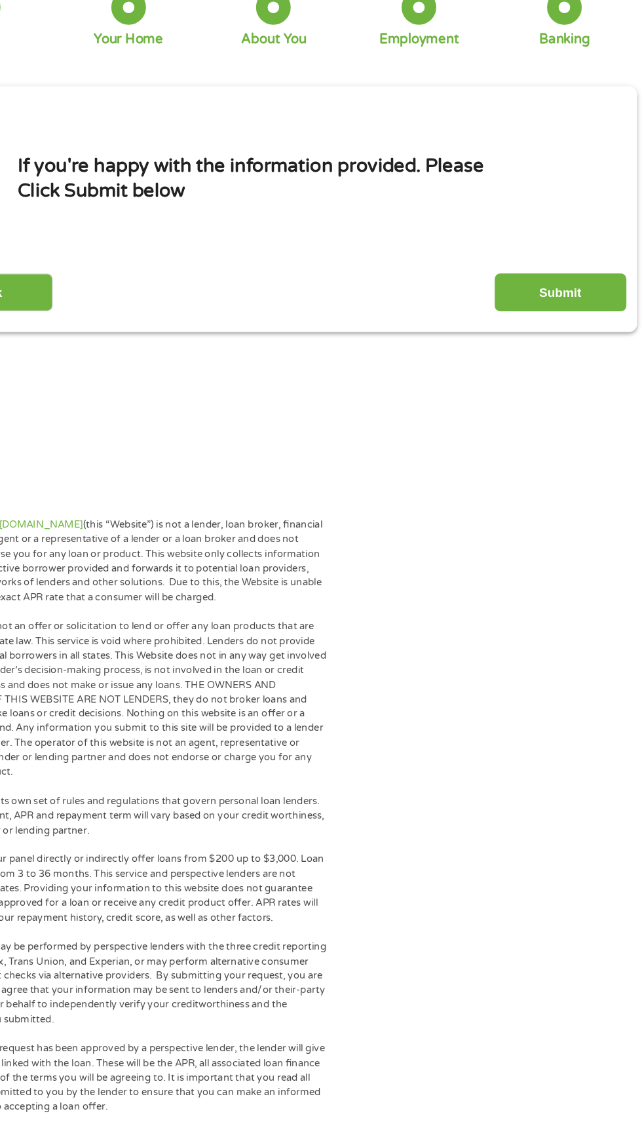
scroll to position [26, 0]
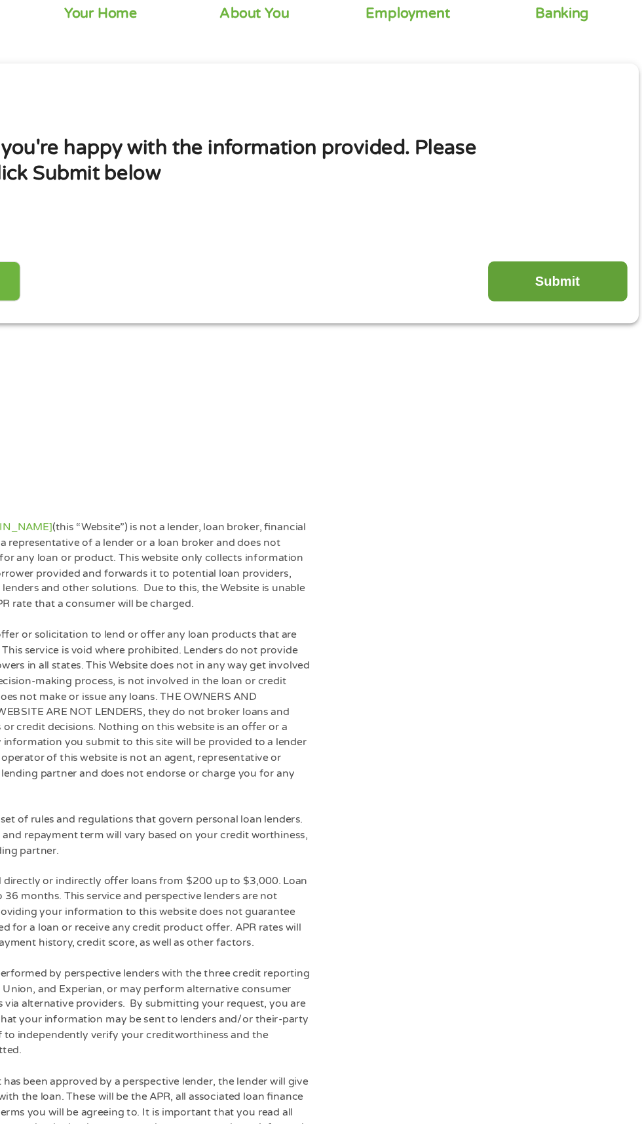
click at [597, 328] on input "Submit" at bounding box center [565, 332] width 112 height 32
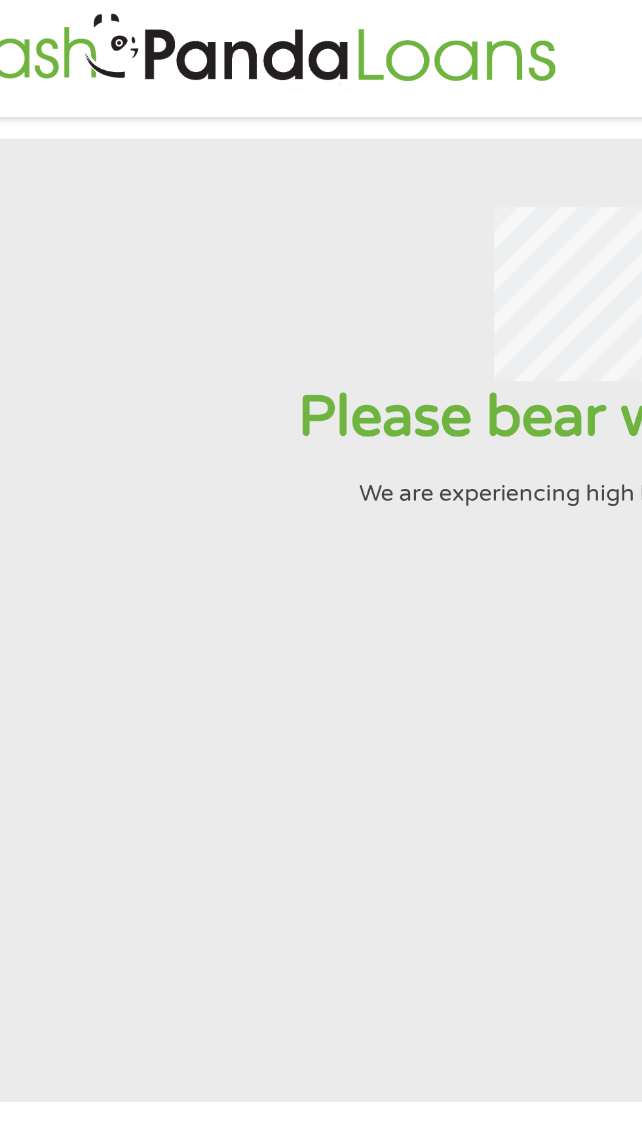
scroll to position [0, 0]
